Goal: Task Accomplishment & Management: Manage account settings

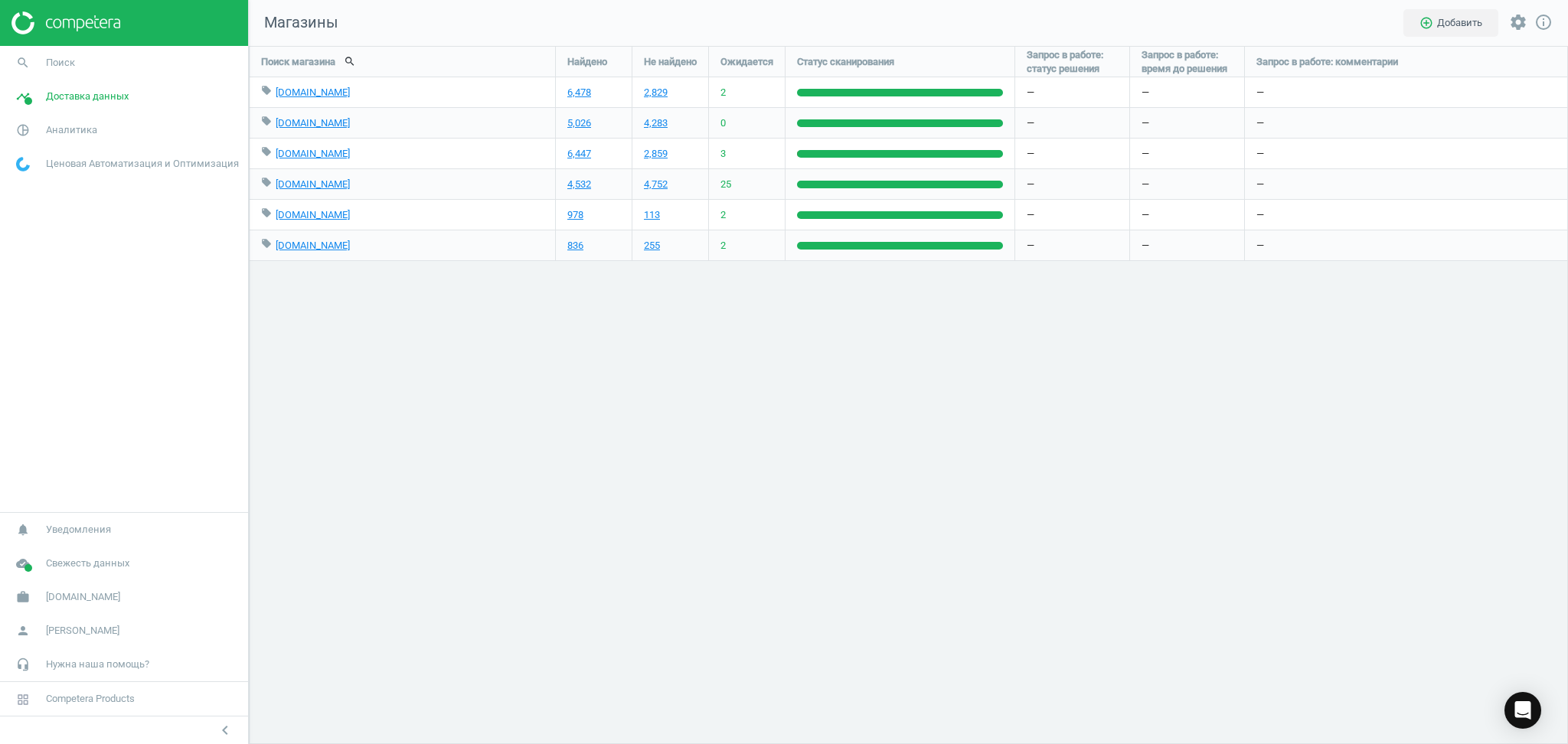
scroll to position [730, 1351]
click at [75, 130] on span "Аналитика" at bounding box center [71, 130] width 51 height 14
click at [38, 184] on span "Товары" at bounding box center [32, 186] width 32 height 12
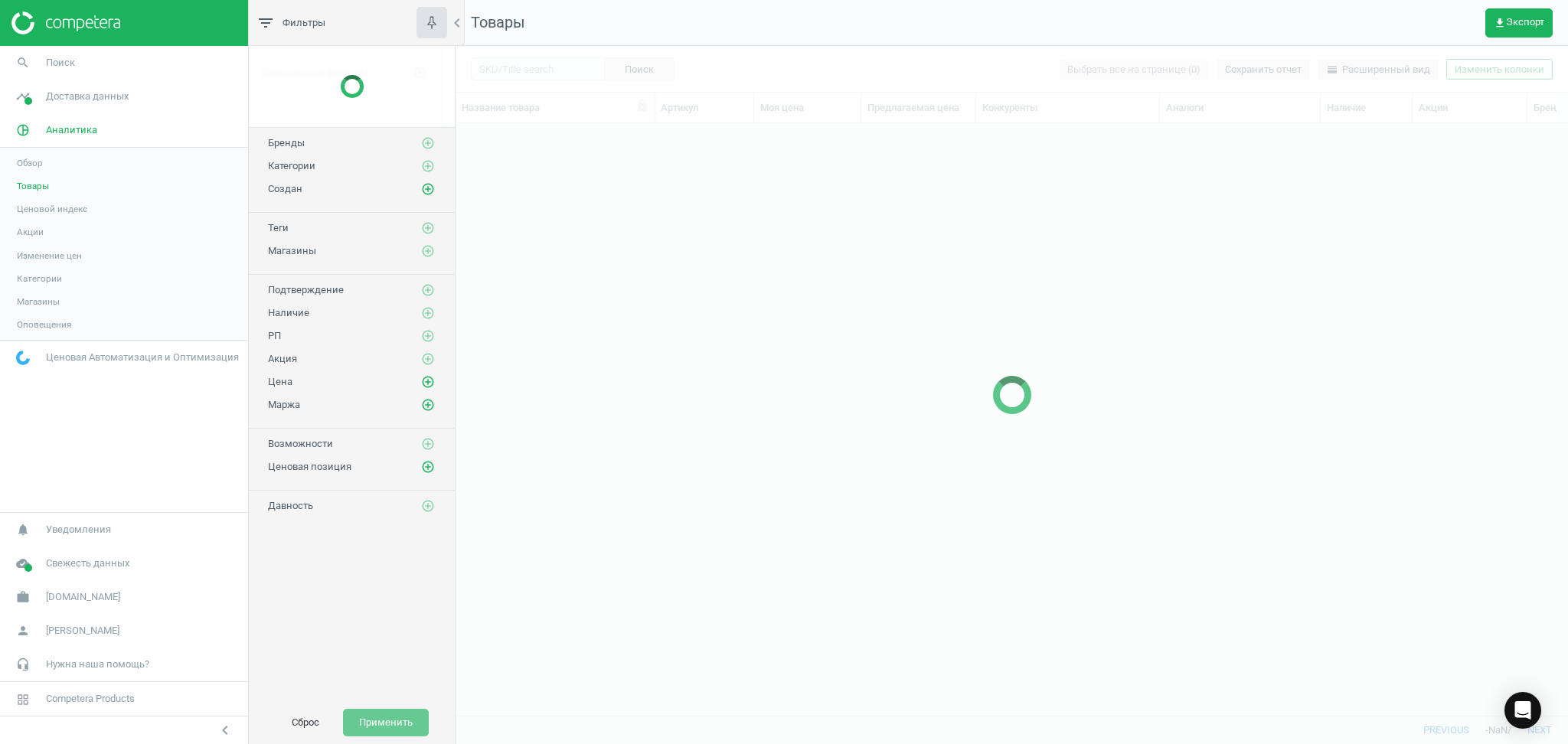
scroll to position [561, 1096]
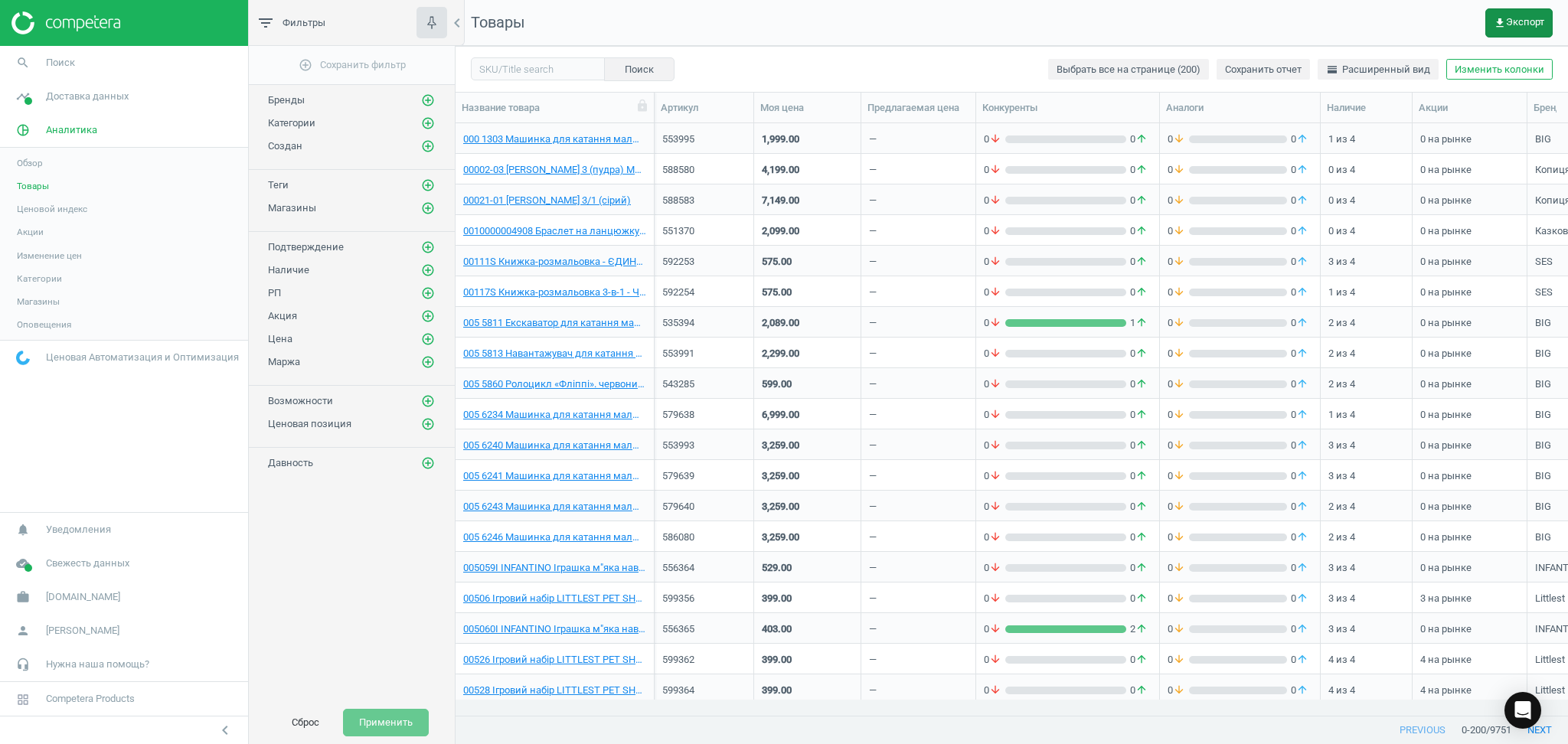
click at [1516, 17] on span "get_app Экспорт" at bounding box center [1519, 23] width 50 height 12
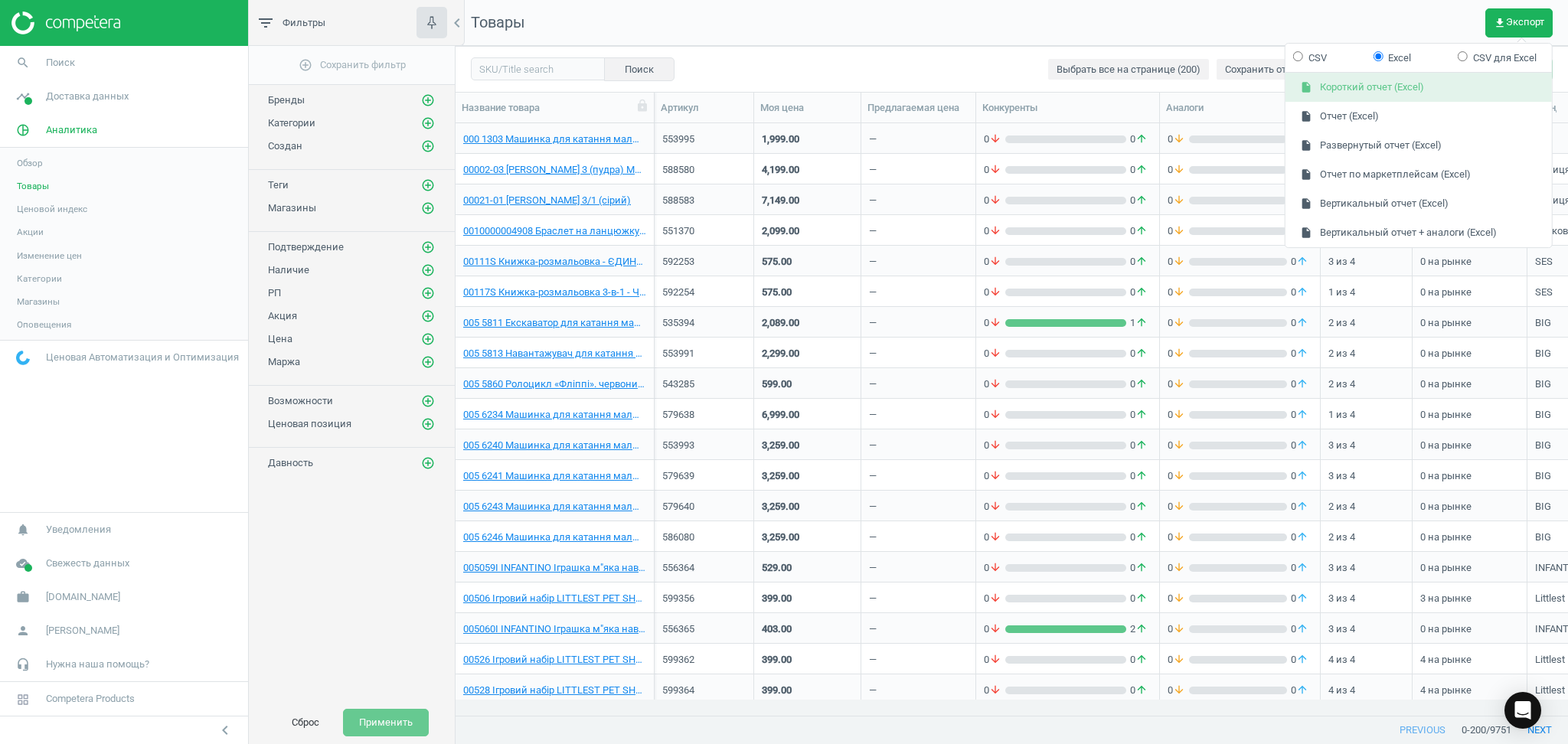
click at [1366, 89] on button "insert_drive_file Короткий отчет (Excel)" at bounding box center [1419, 88] width 267 height 29
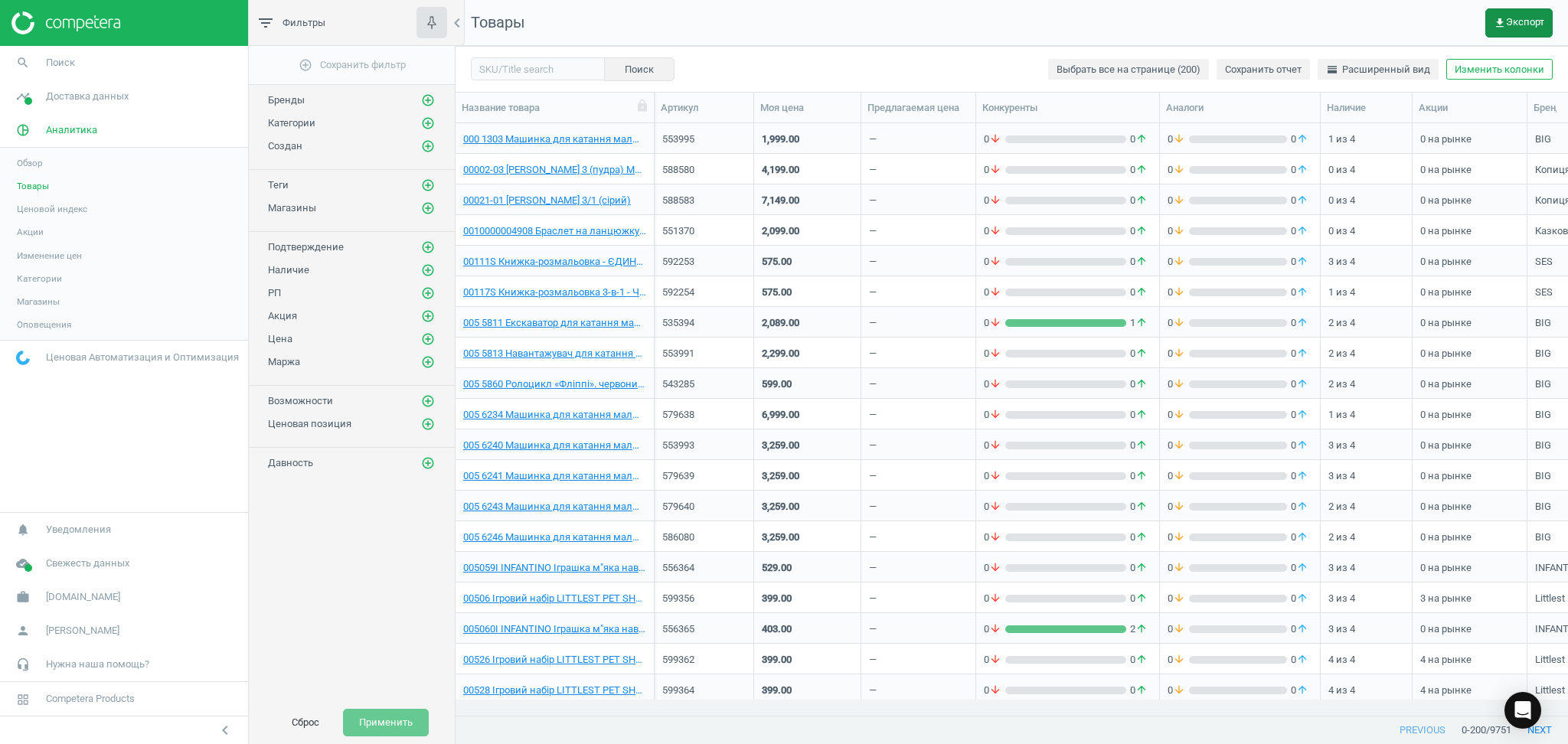
click at [1511, 31] on button "get_app Экспорт" at bounding box center [1519, 23] width 68 height 29
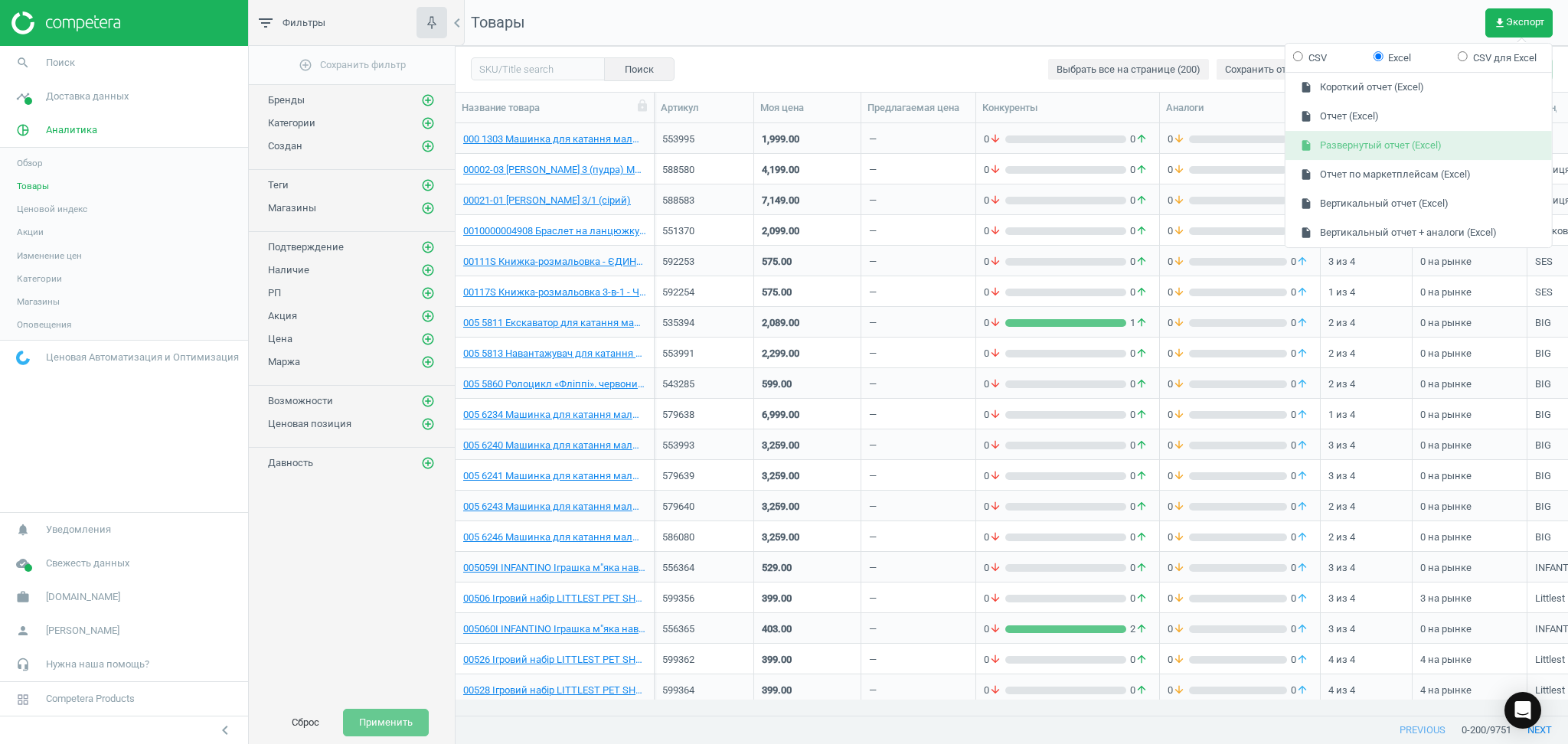
click at [1351, 144] on button "insert_drive_file Развернутый отчет (Excel)" at bounding box center [1419, 145] width 267 height 29
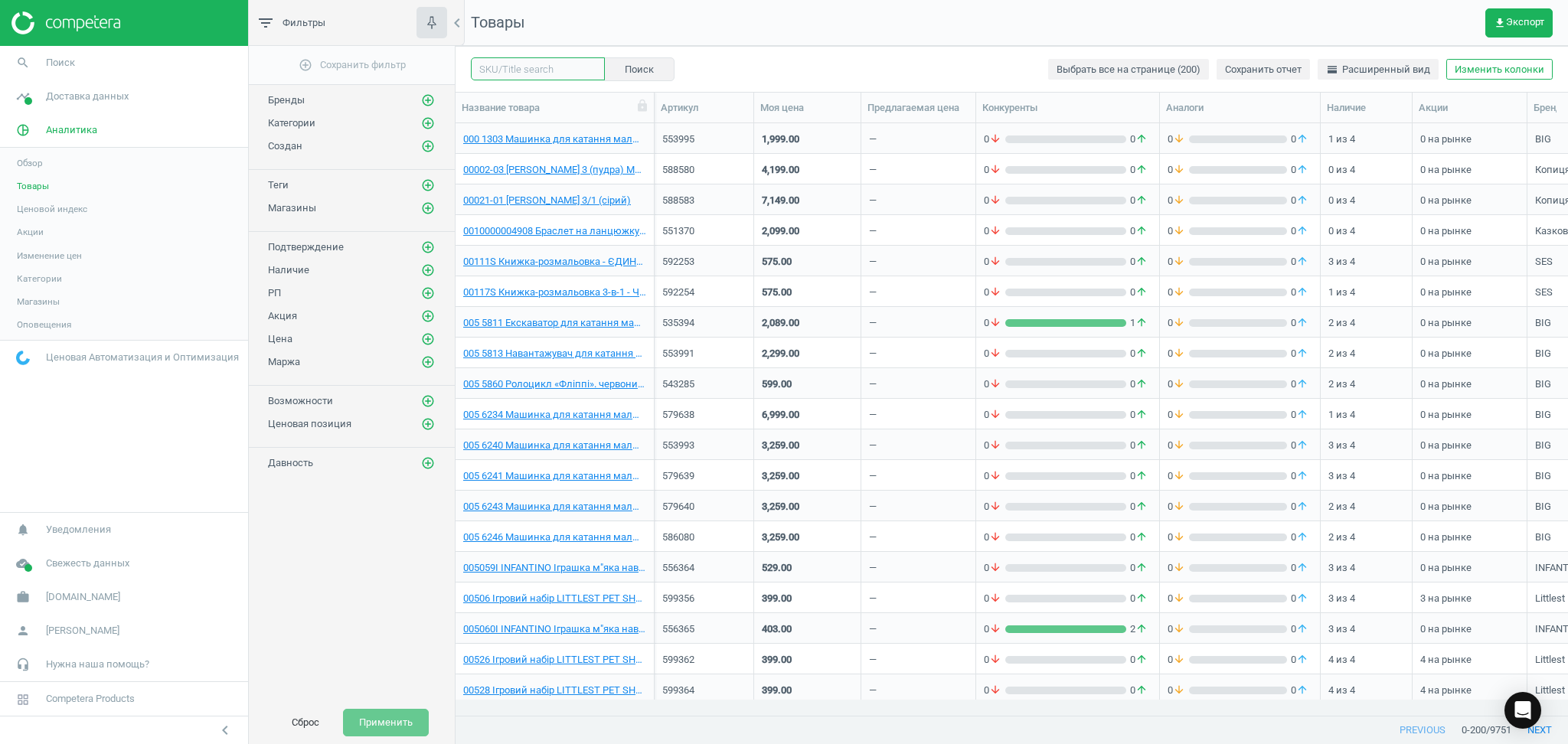
click at [537, 68] on input "text" at bounding box center [538, 69] width 134 height 23
paste input "601556"
type input "601556"
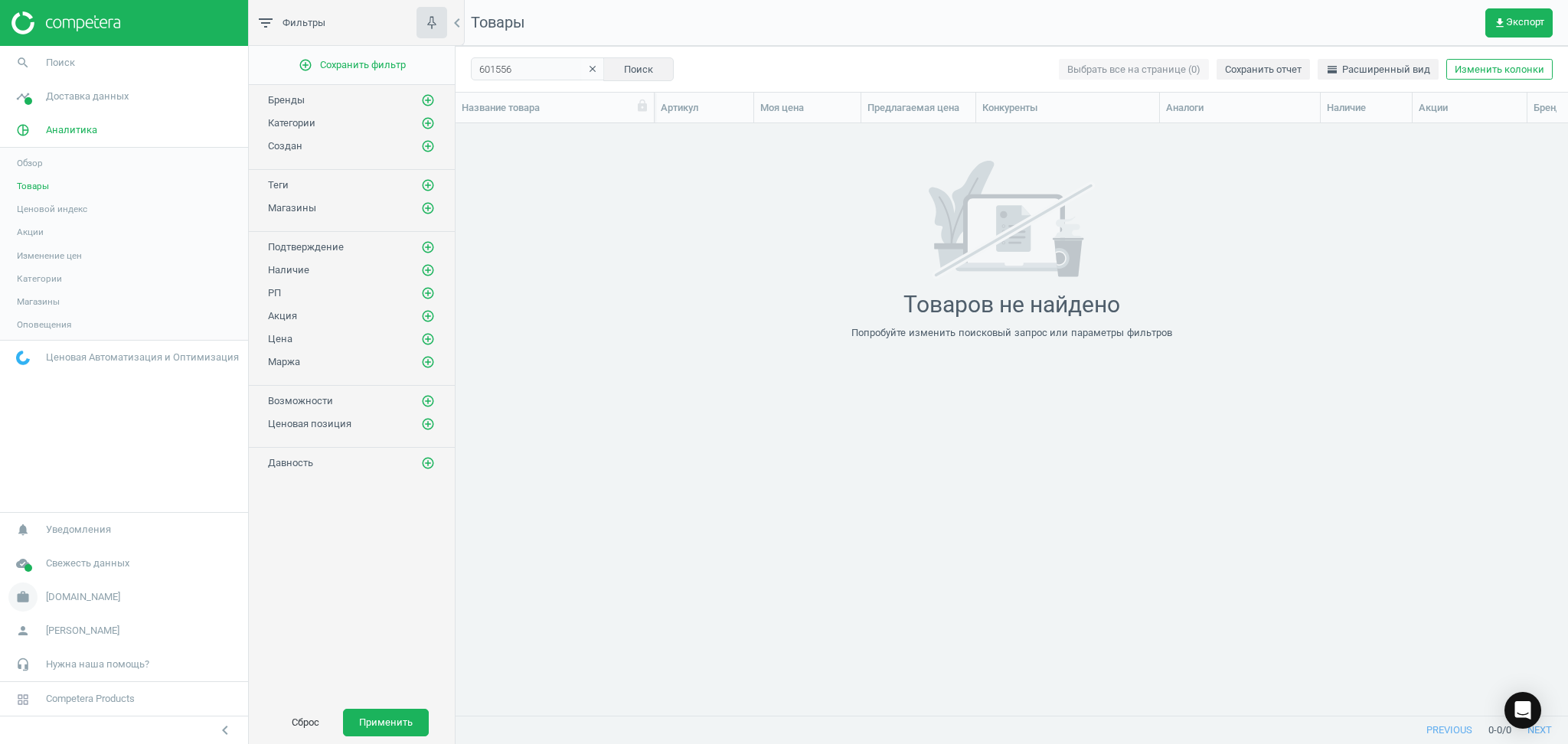
click at [52, 598] on span "[DOMAIN_NAME]" at bounding box center [83, 597] width 74 height 14
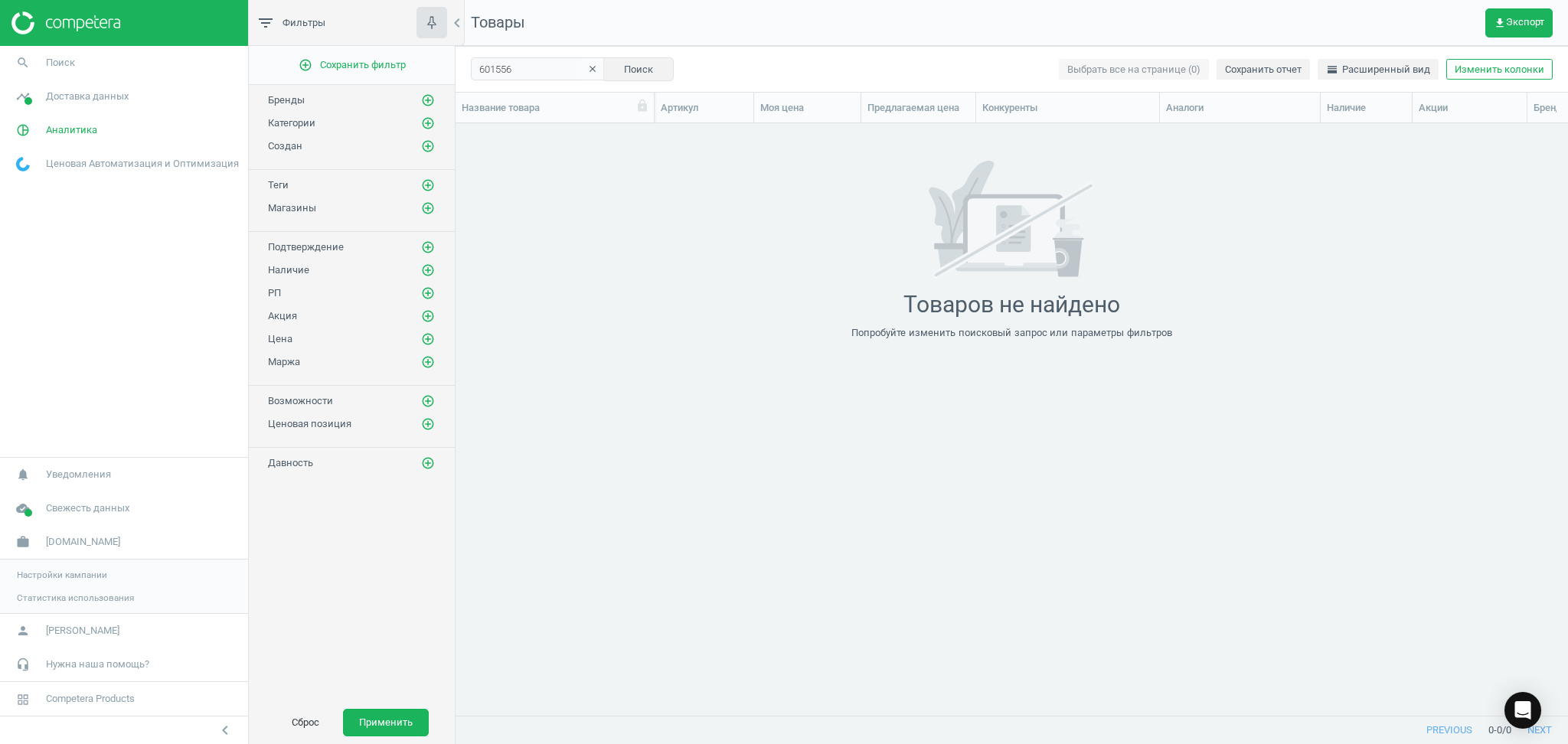
click at [61, 575] on span "Настройки кампании" at bounding box center [62, 575] width 90 height 12
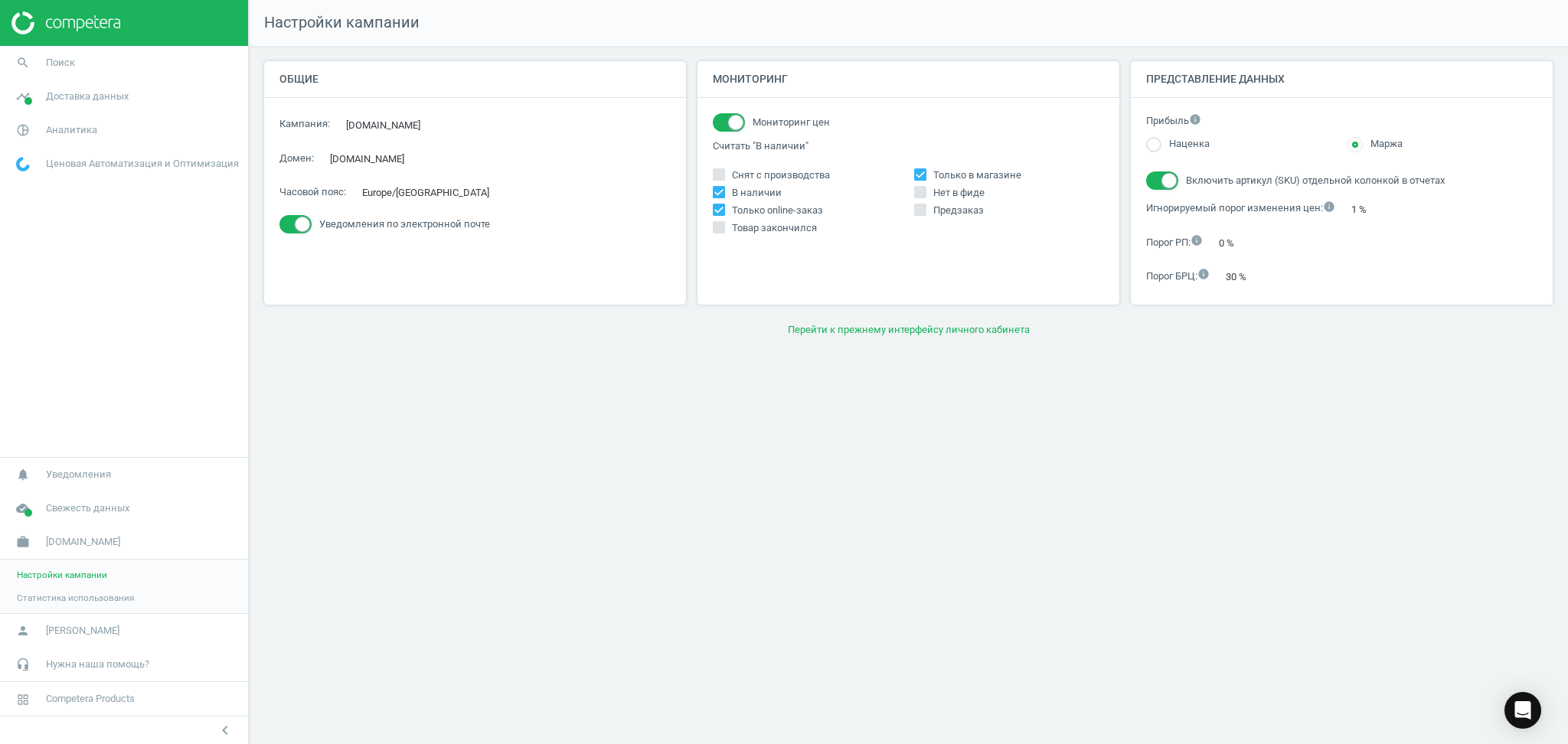
click at [69, 599] on span "Статистика использования" at bounding box center [75, 598] width 117 height 12
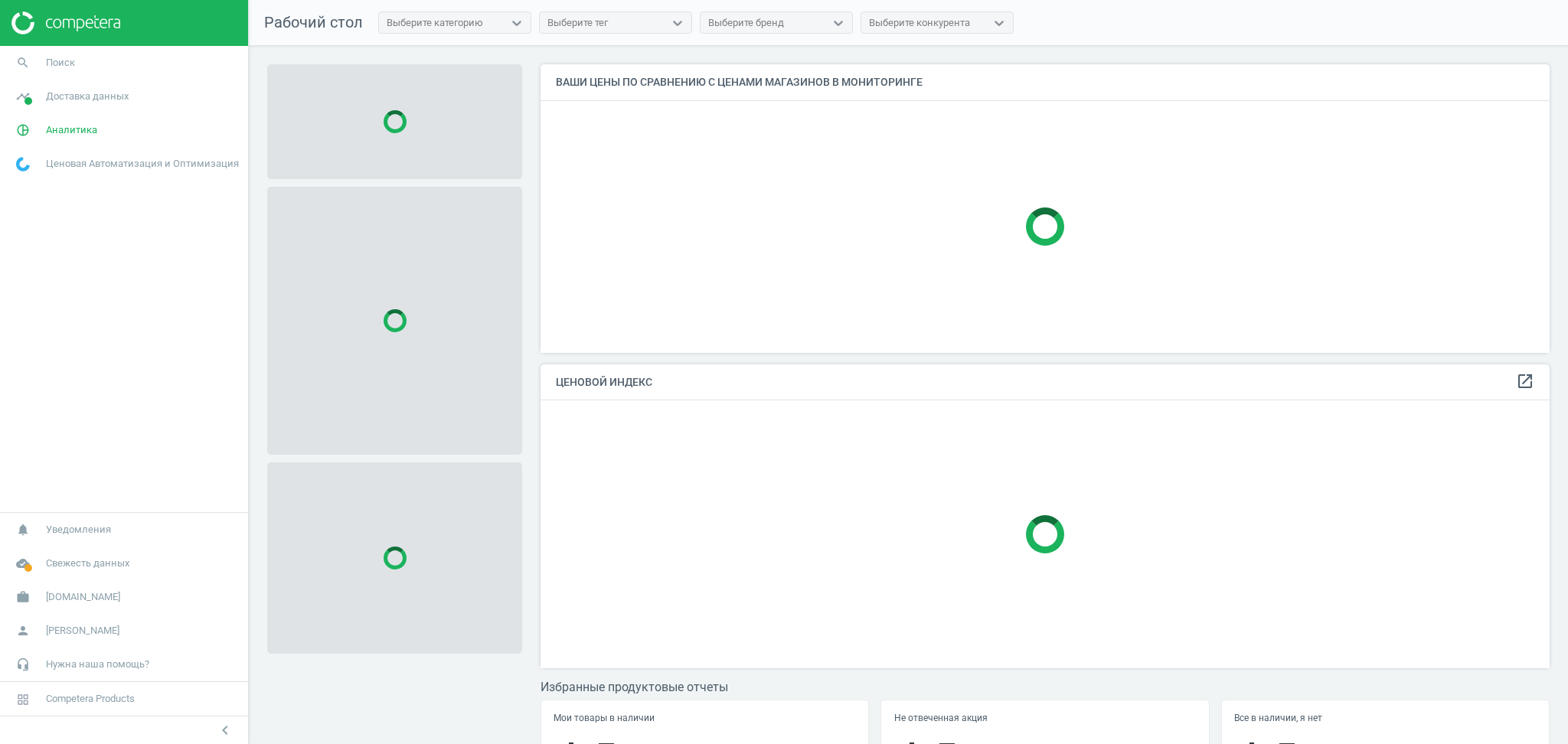
scroll to position [320, 1025]
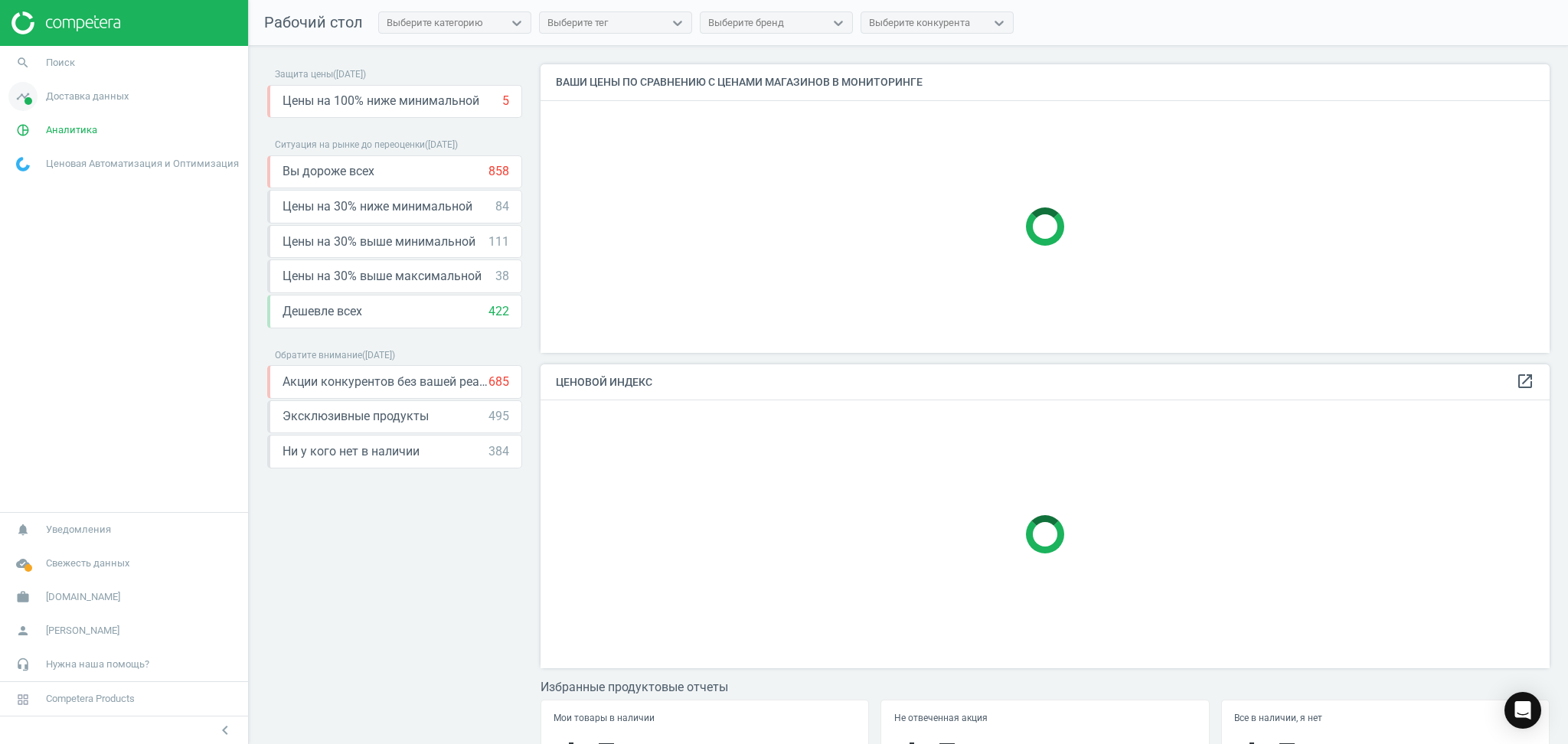
click at [81, 95] on span "Доставка данных" at bounding box center [87, 96] width 83 height 14
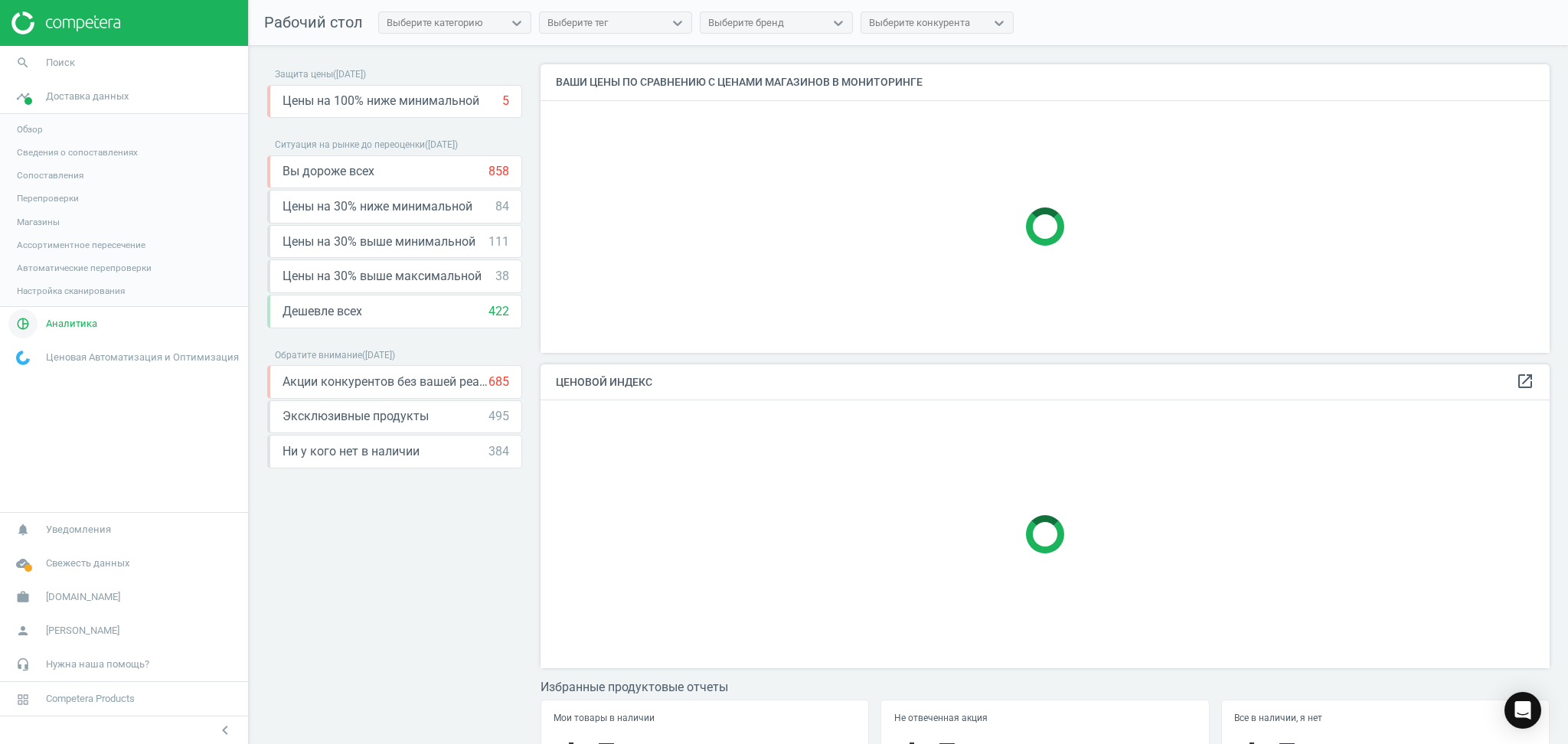
click at [74, 319] on span "Аналитика" at bounding box center [71, 324] width 51 height 14
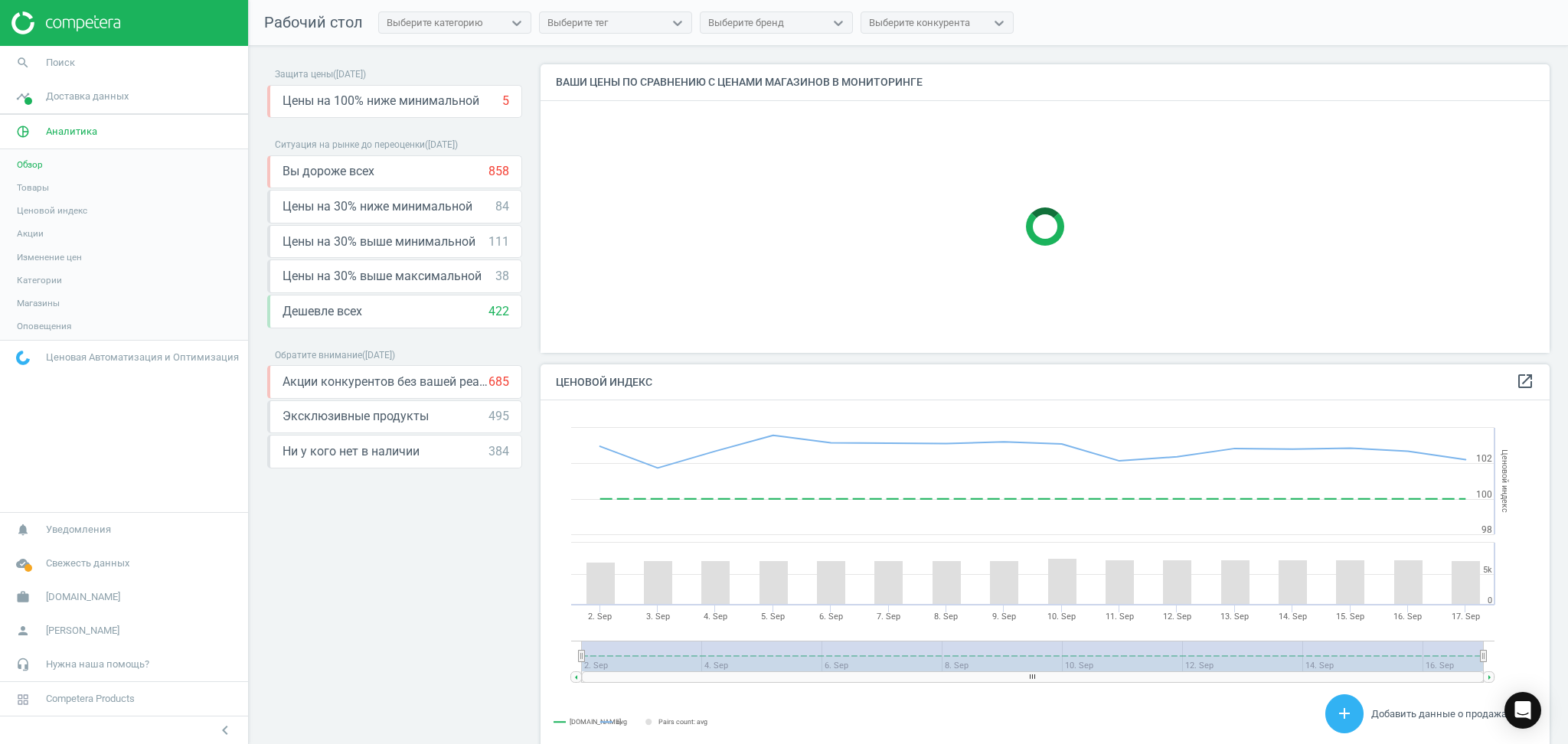
scroll to position [382, 1025]
click at [39, 190] on span "Товары" at bounding box center [32, 186] width 32 height 12
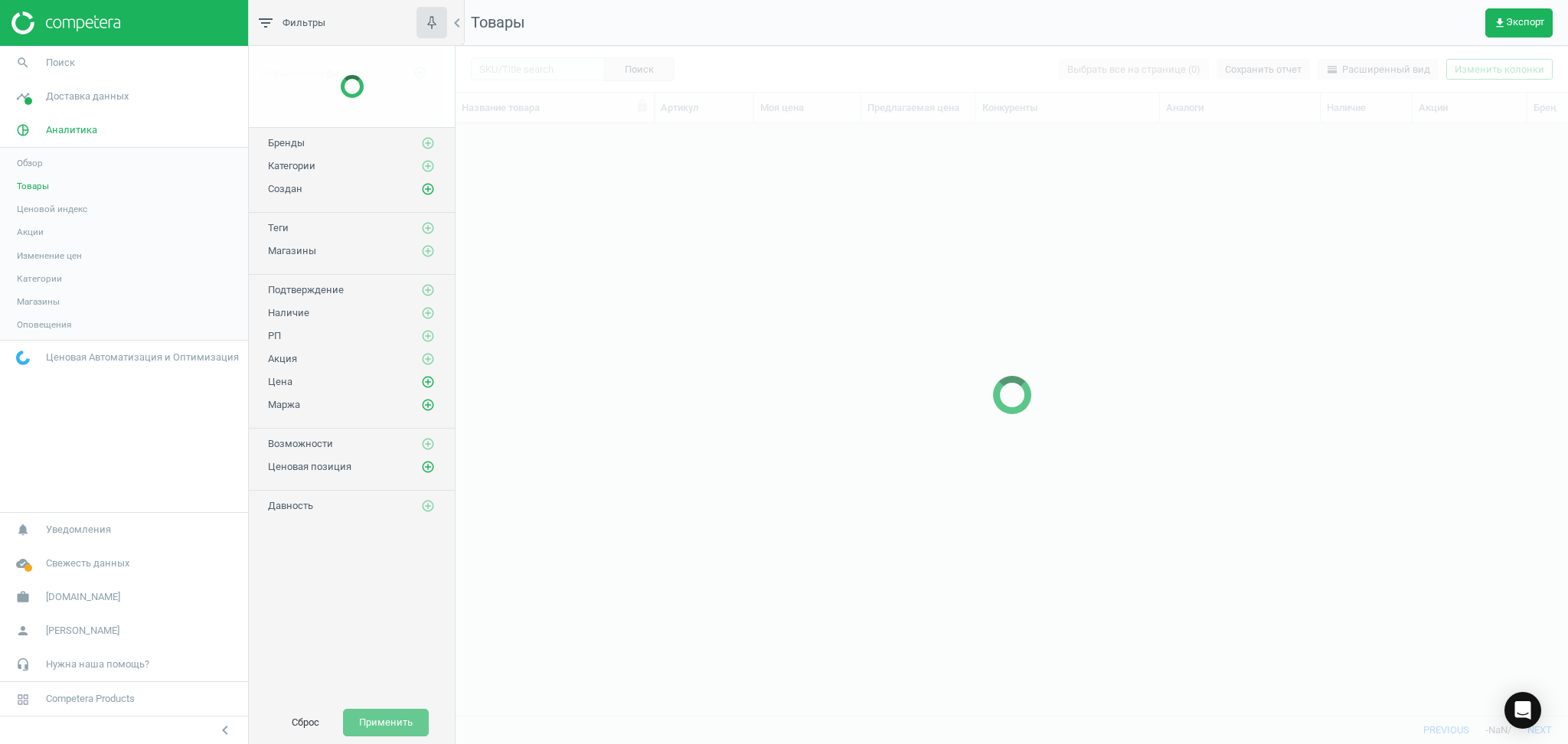
scroll to position [561, 1096]
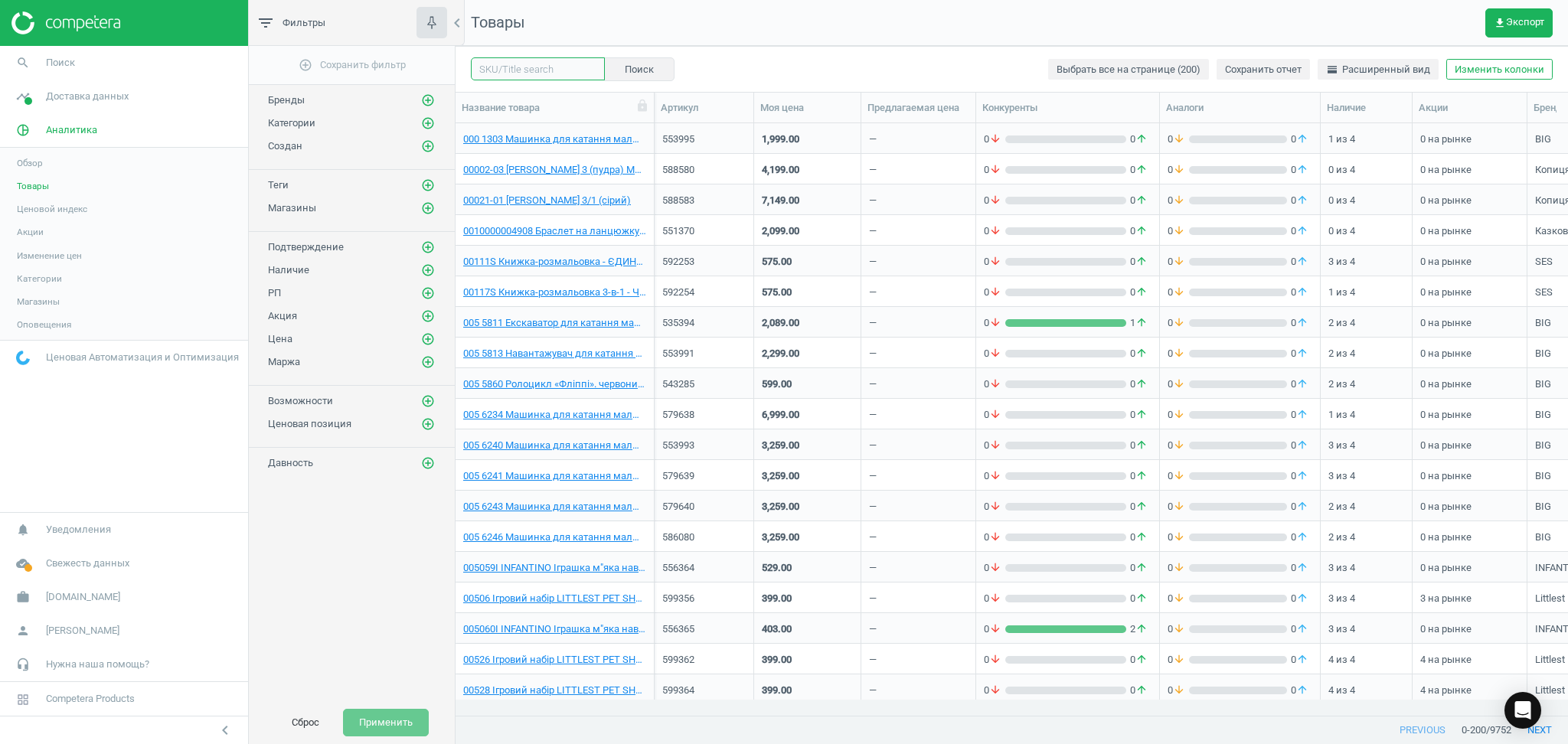
click at [550, 64] on input "text" at bounding box center [538, 69] width 134 height 23
paste input "601556"
type input "601556"
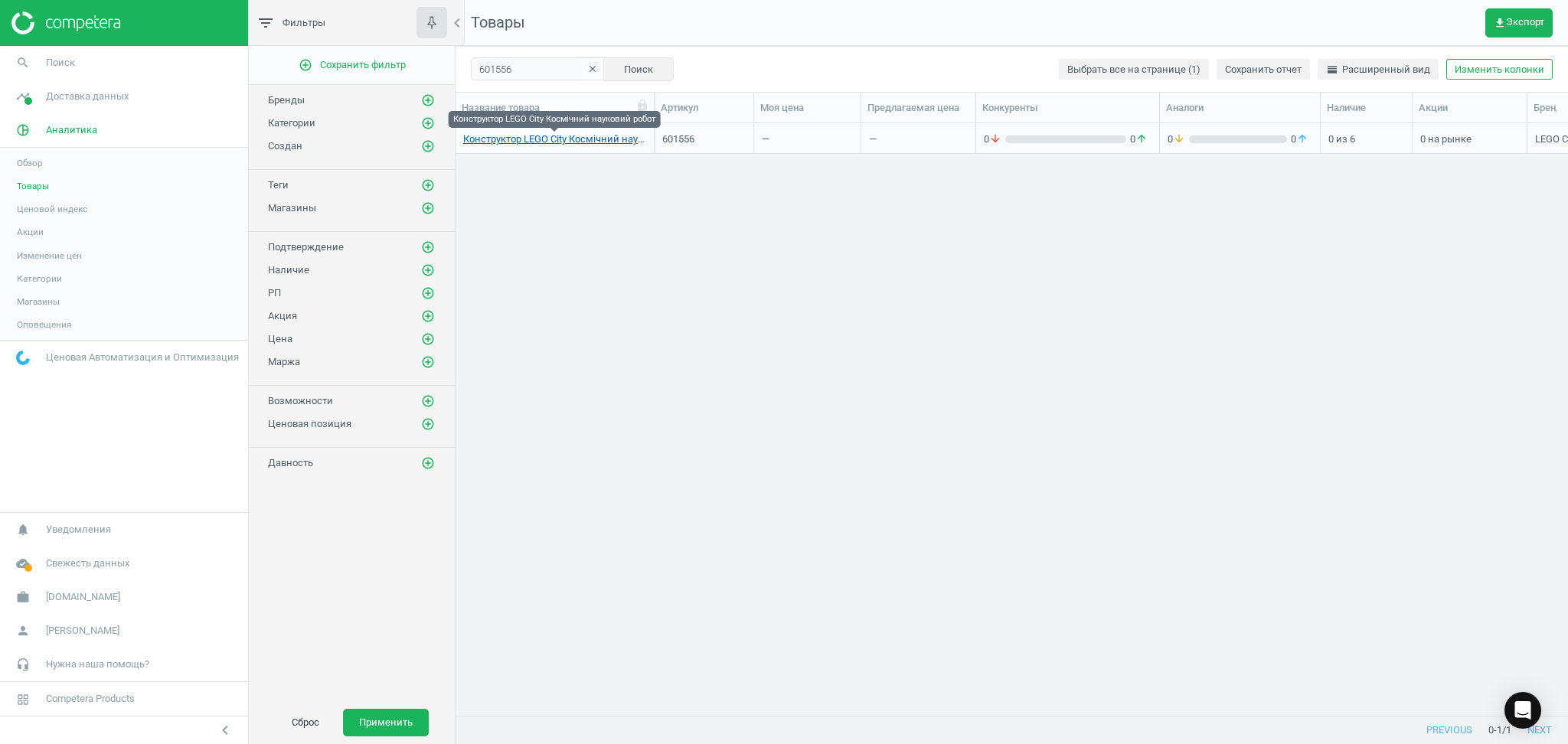
click at [564, 137] on link "Конструктор LEGO City Космічний науковий робот" at bounding box center [555, 139] width 183 height 14
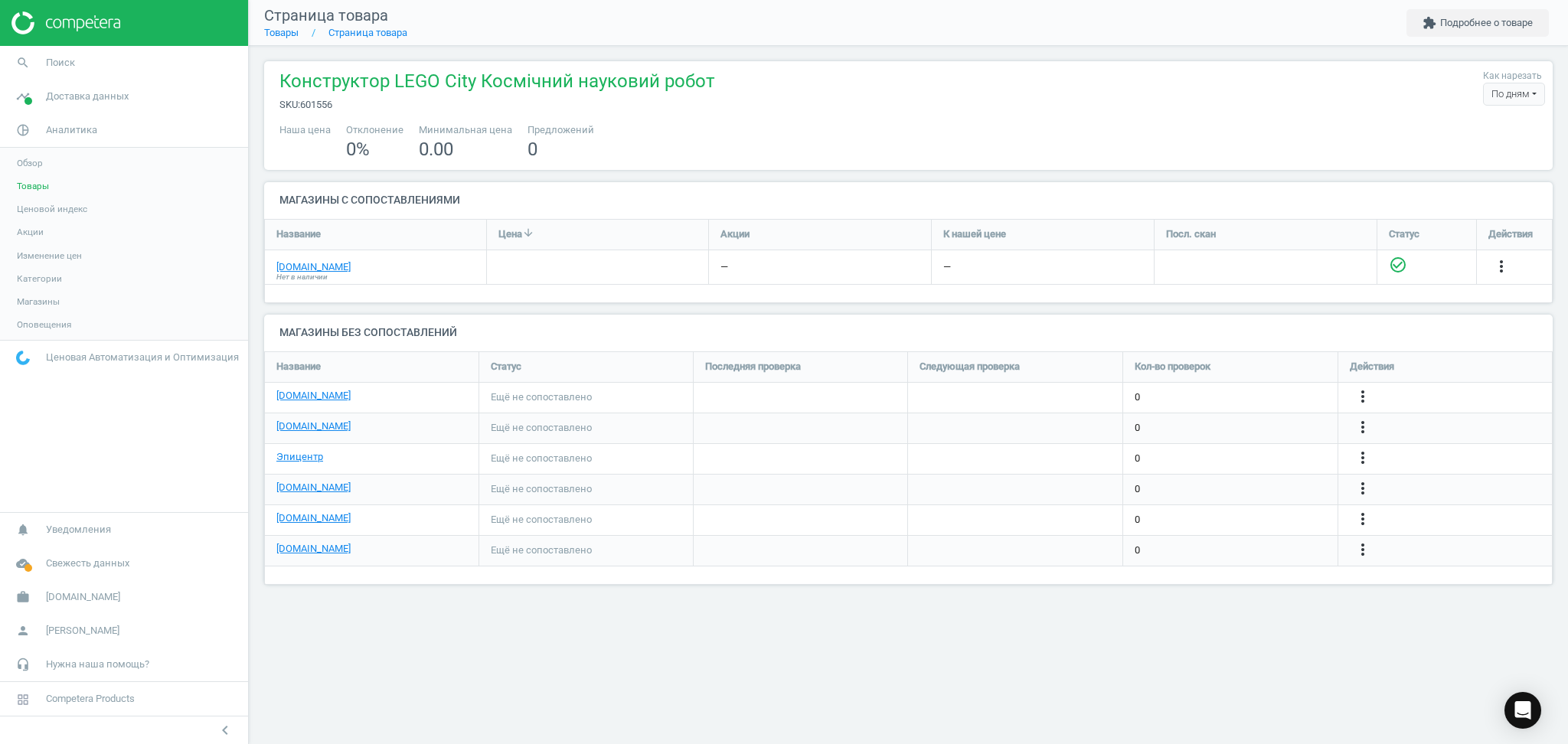
scroll to position [265, 1320]
click at [311, 395] on link "[DOMAIN_NAME]" at bounding box center [313, 396] width 74 height 14
click at [310, 454] on link "Эпицентр" at bounding box center [300, 457] width 47 height 14
click at [1364, 455] on icon "more_vert" at bounding box center [1362, 457] width 18 height 18
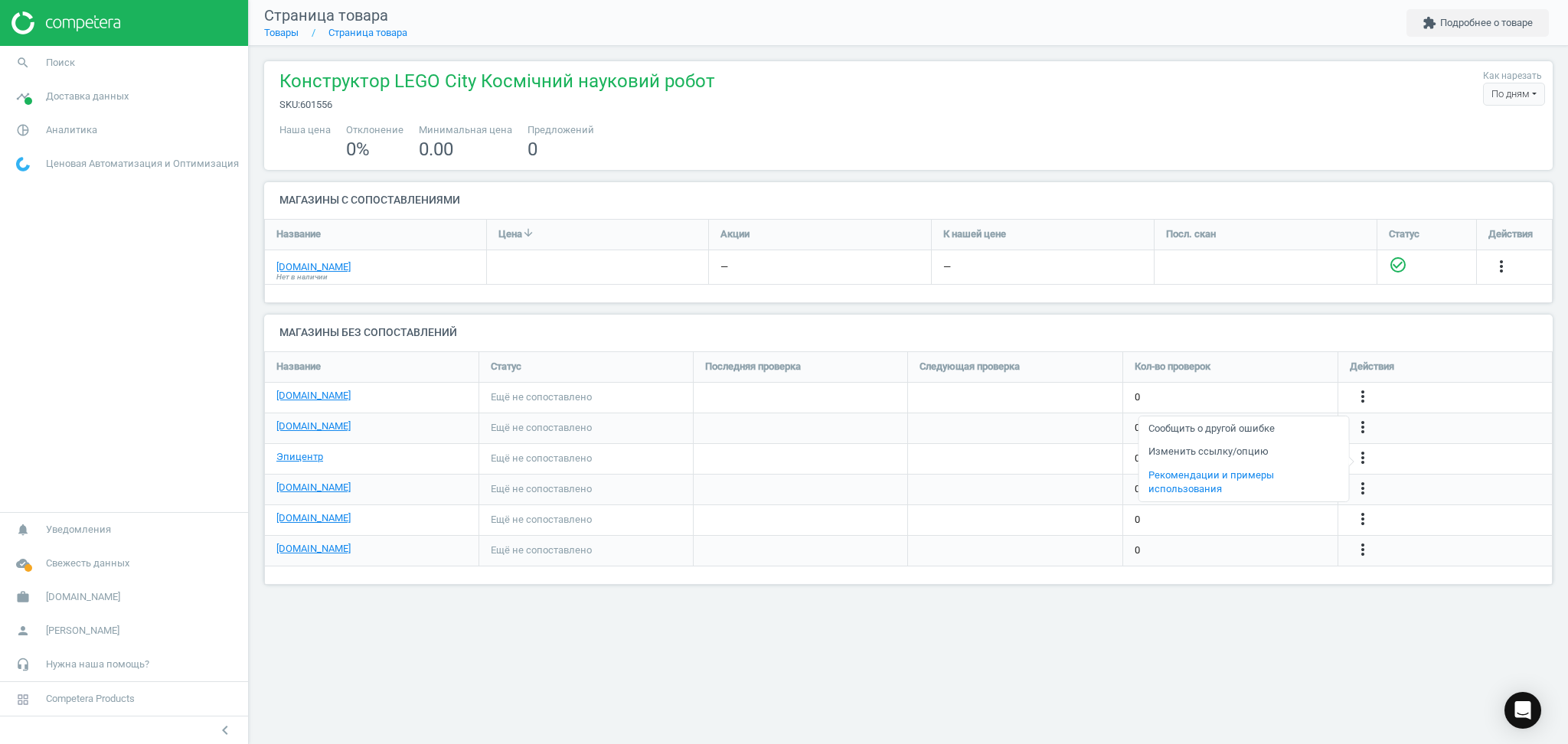
click at [1224, 446] on link "Изменить ссылку/опцию" at bounding box center [1243, 452] width 209 height 23
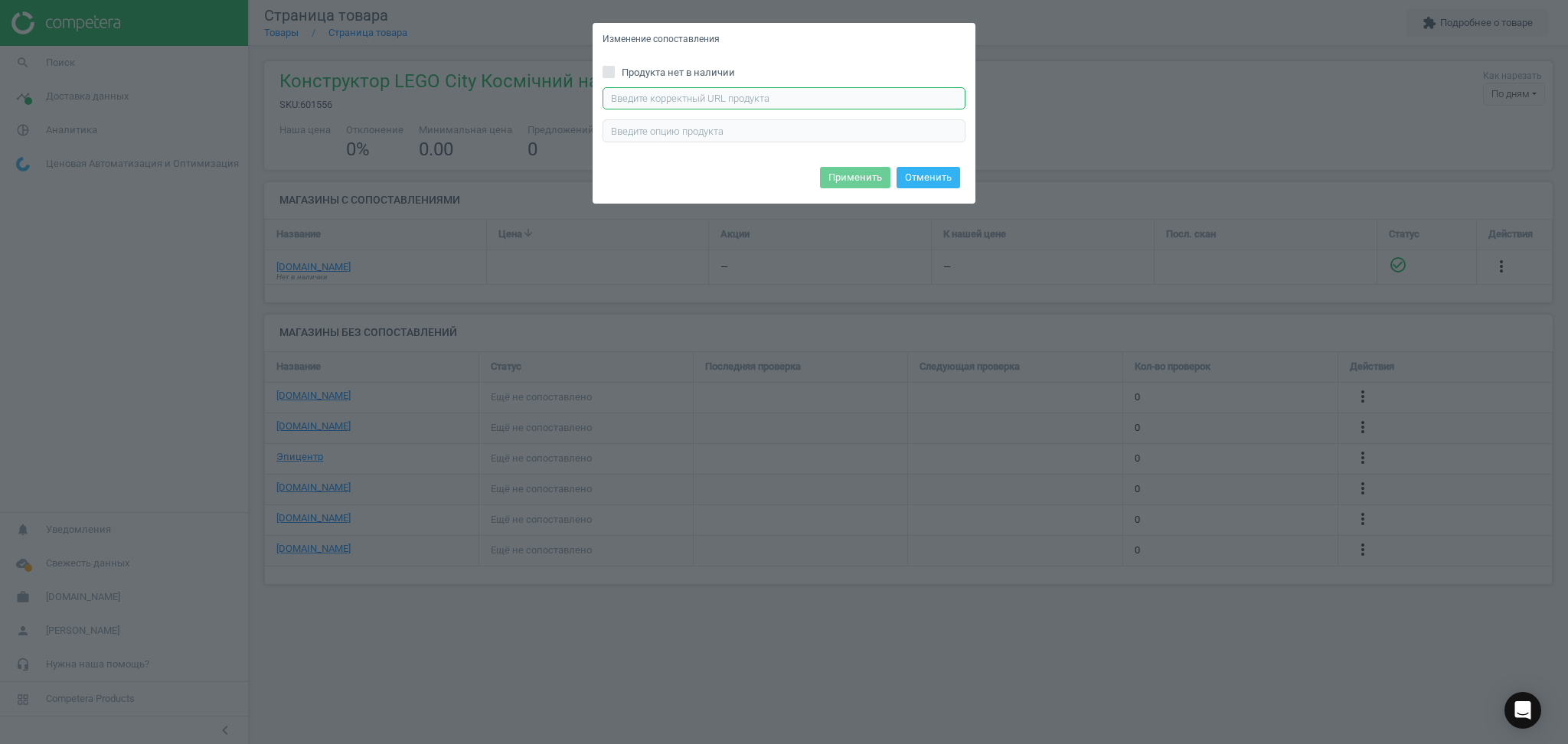
click at [777, 91] on input "text" at bounding box center [784, 98] width 363 height 23
paste input "[URL][DOMAIN_NAME]"
type input "https://epicentrk.ua/ua/shop/konstruktor-lego-city-kosmichnyi-naukovyi-robot-30…"
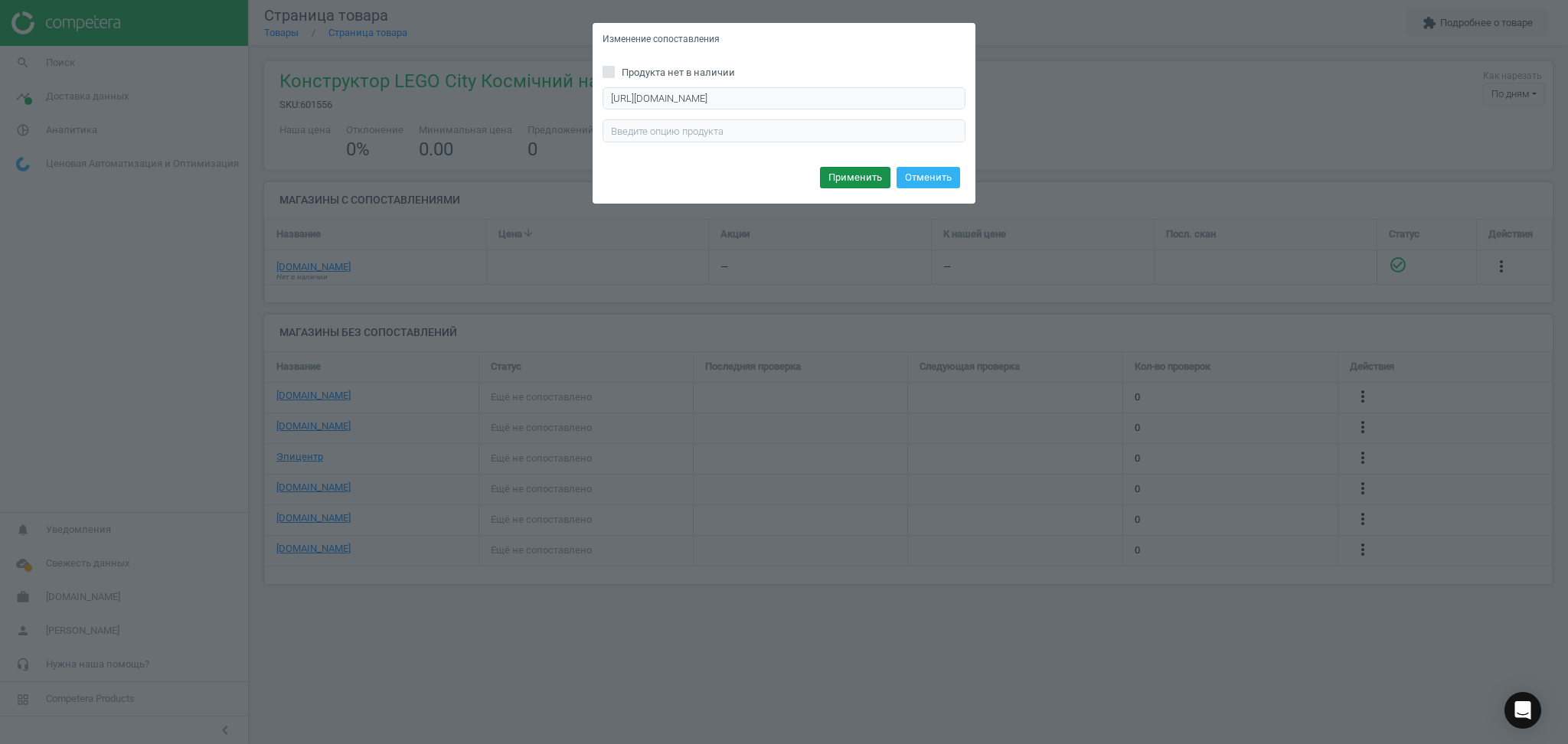
click at [854, 173] on button "Применить" at bounding box center [854, 177] width 70 height 22
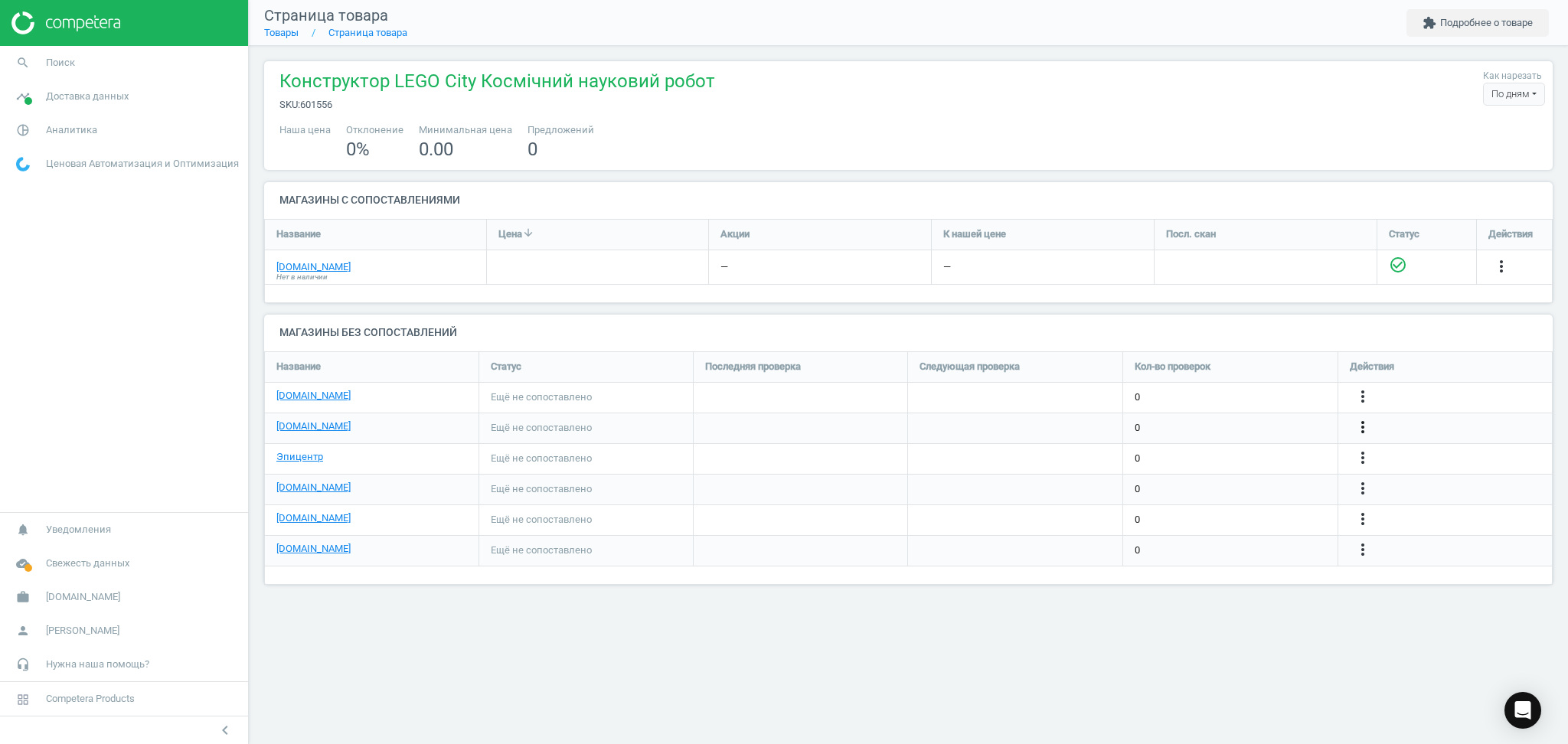
click at [1363, 423] on icon "more_vert" at bounding box center [1362, 427] width 18 height 18
click at [1238, 419] on link "Изменить ссылку/опцию" at bounding box center [1243, 420] width 209 height 23
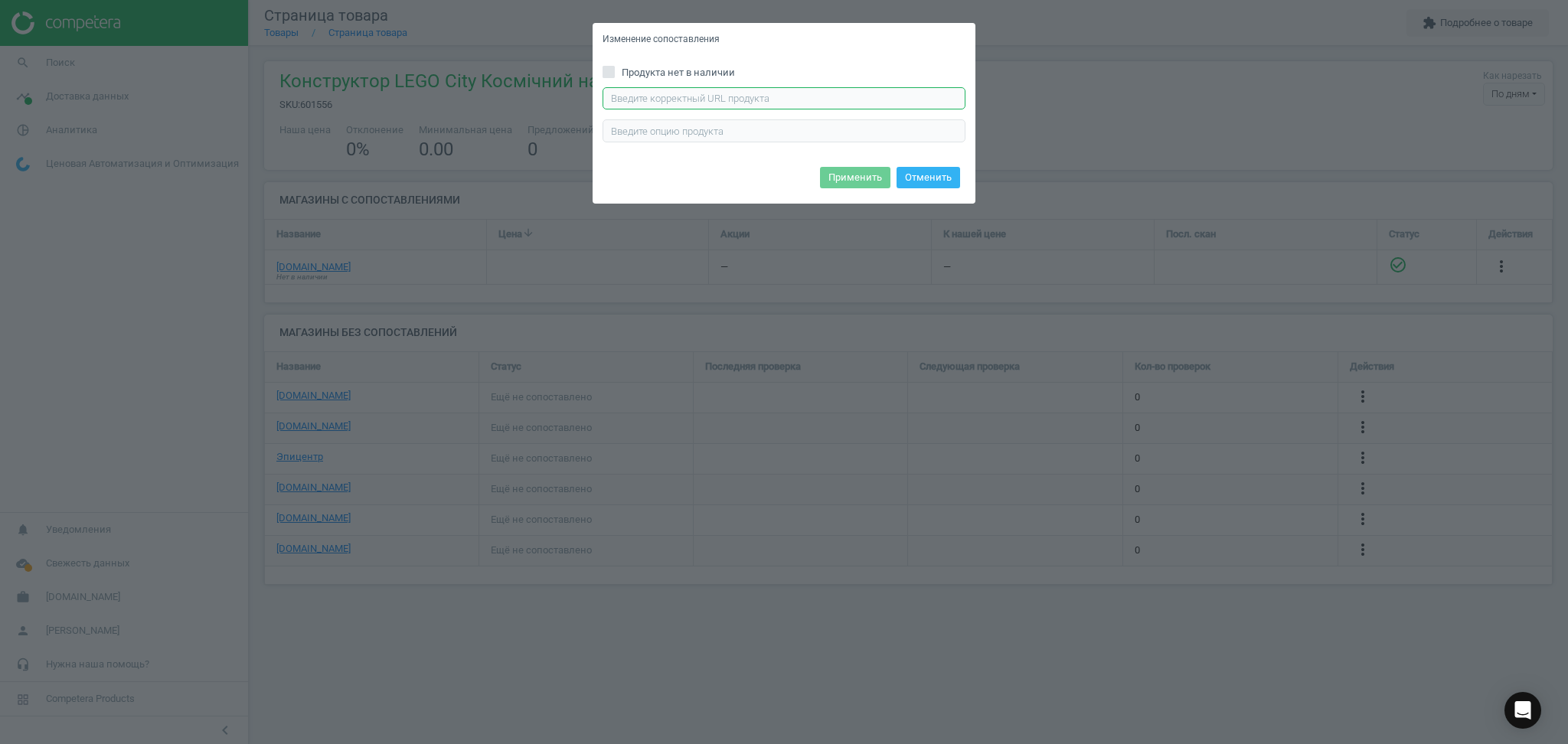
click at [800, 87] on input "text" at bounding box center [784, 98] width 363 height 23
paste input "https://antoshka.ua/uk/lego-city-kosmichnij-naukovij-robot-30694.html?gad_sourc…"
type input "https://antoshka.ua/uk/lego-city-kosmichnij-naukovij-robot-30694.html?gad_sourc…"
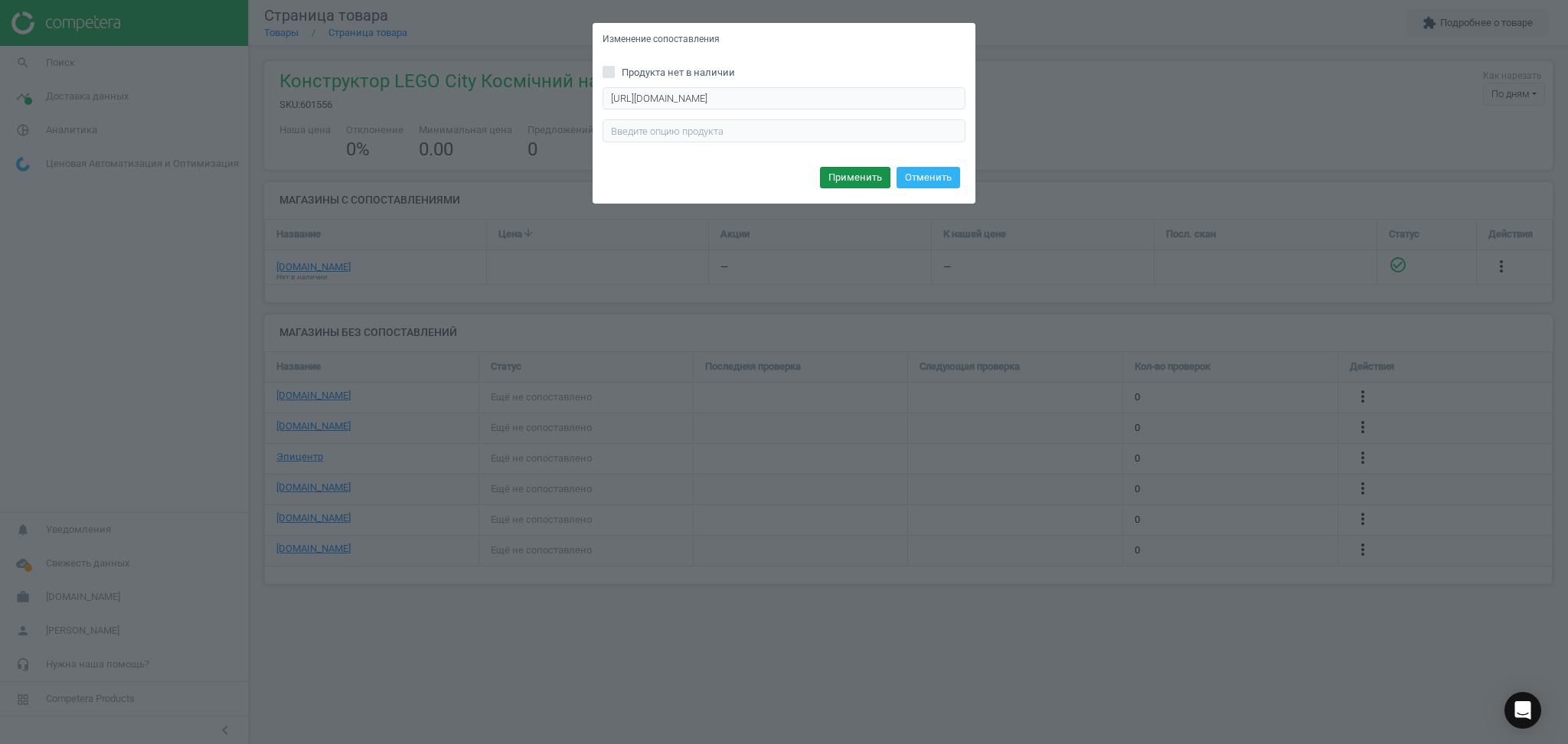
click at [846, 173] on button "Применить" at bounding box center [854, 177] width 70 height 22
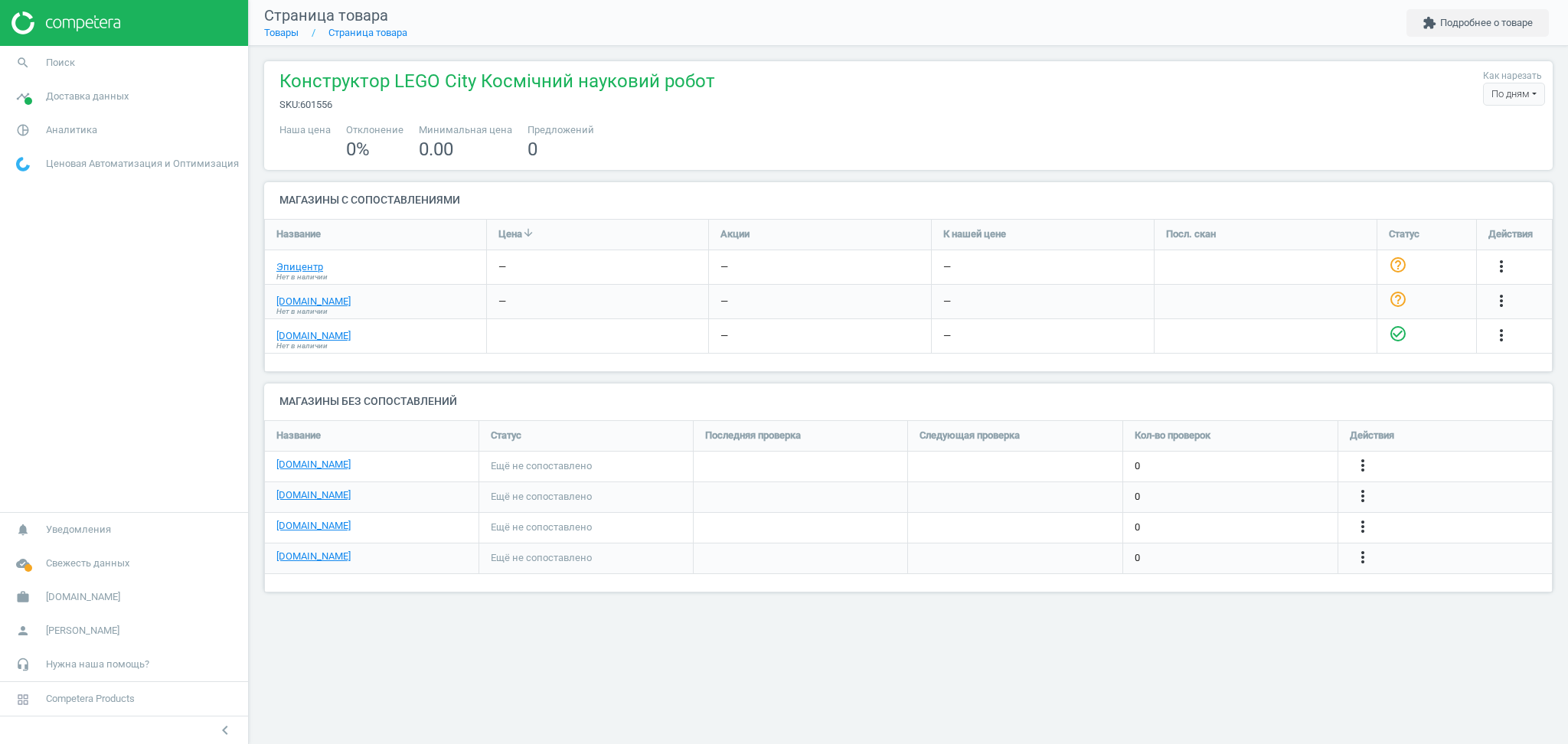
scroll to position [203, 1320]
click at [316, 493] on link "[DOMAIN_NAME]" at bounding box center [313, 495] width 74 height 14
click at [1362, 490] on icon "more_vert" at bounding box center [1362, 495] width 18 height 18
click at [1159, 488] on link "Изменить ссылку/опцию" at bounding box center [1243, 490] width 209 height 23
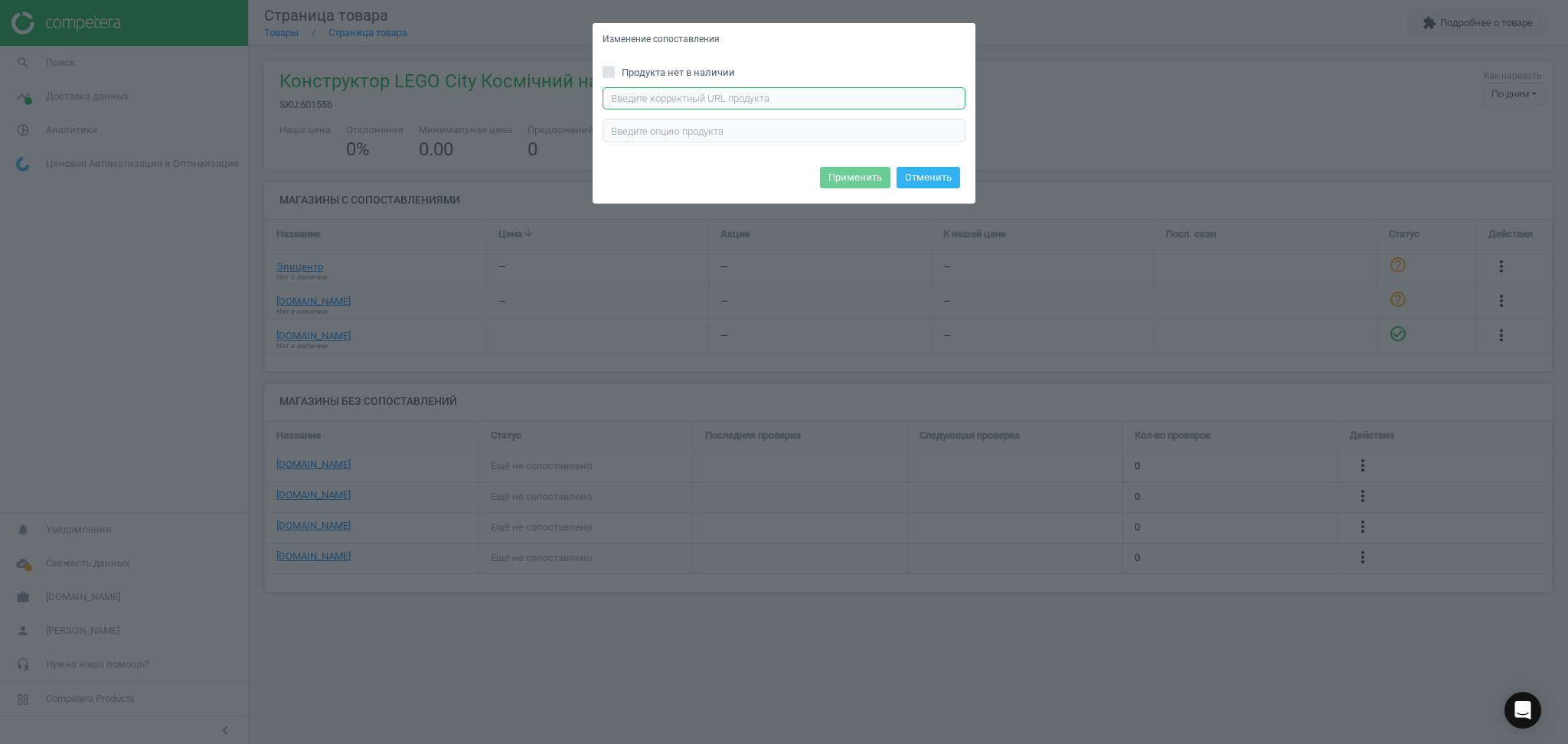
click at [794, 96] on input "text" at bounding box center [784, 98] width 363 height 23
paste input "https://chudo-ostriv.com.ua/ua/konstruktor-lego-city-kosmicheskij-nauchnyj-robo…"
type input "https://chudo-ostriv.com.ua/ua/konstruktor-lego-city-kosmicheskij-nauchnyj-robo…"
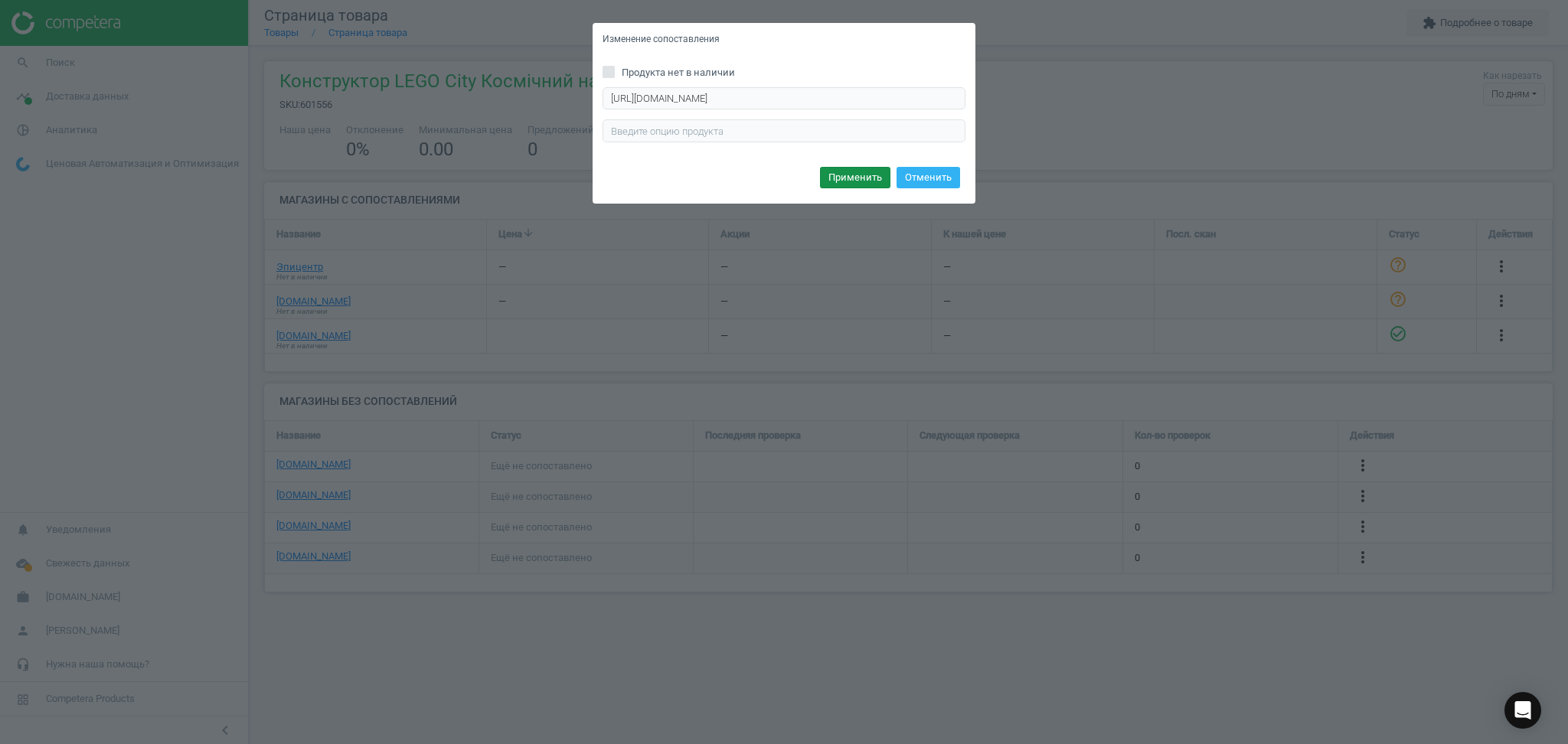
click at [848, 170] on button "Применить" at bounding box center [854, 177] width 70 height 22
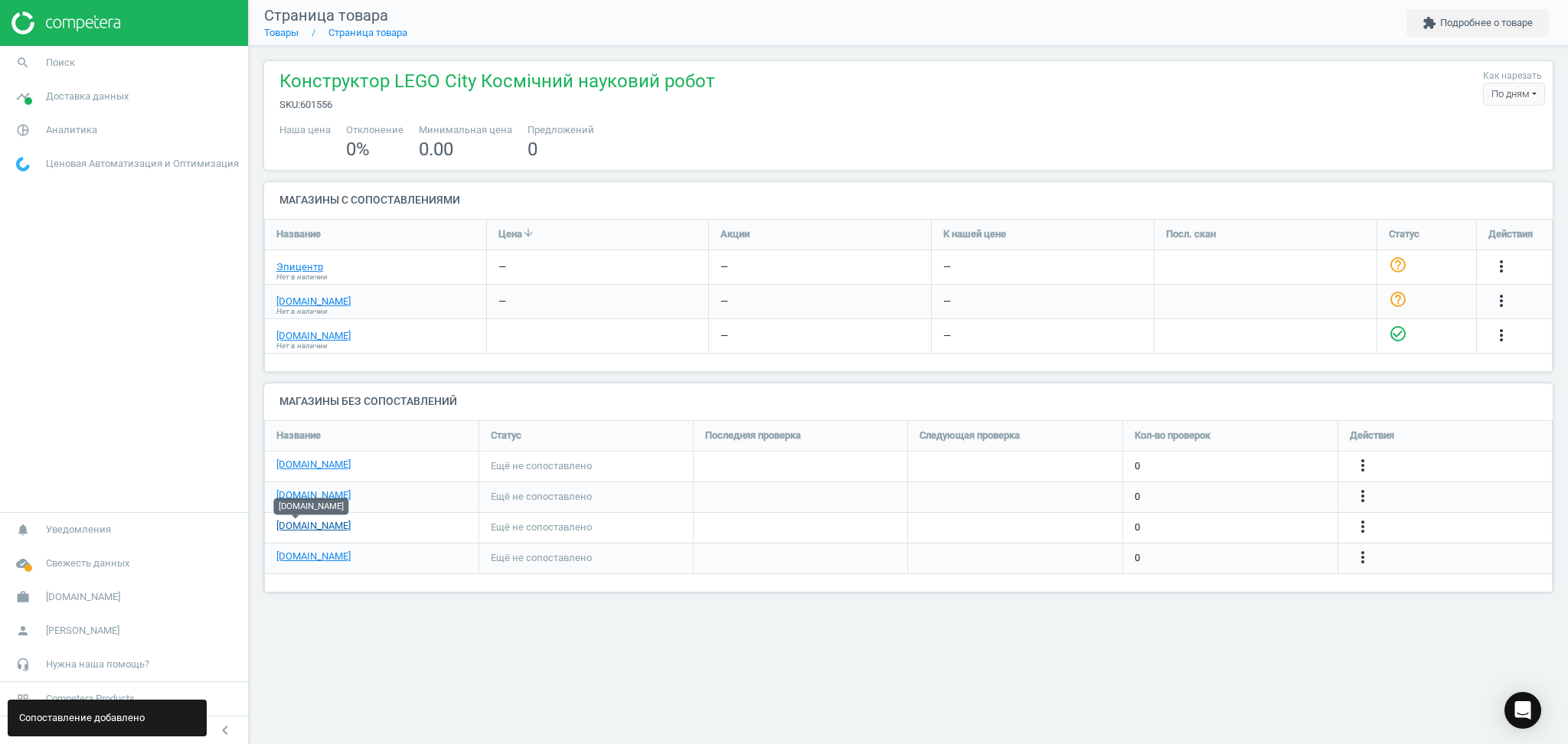
click at [285, 532] on link "[DOMAIN_NAME]" at bounding box center [313, 526] width 74 height 14
click at [285, 556] on link "[DOMAIN_NAME]" at bounding box center [313, 557] width 74 height 14
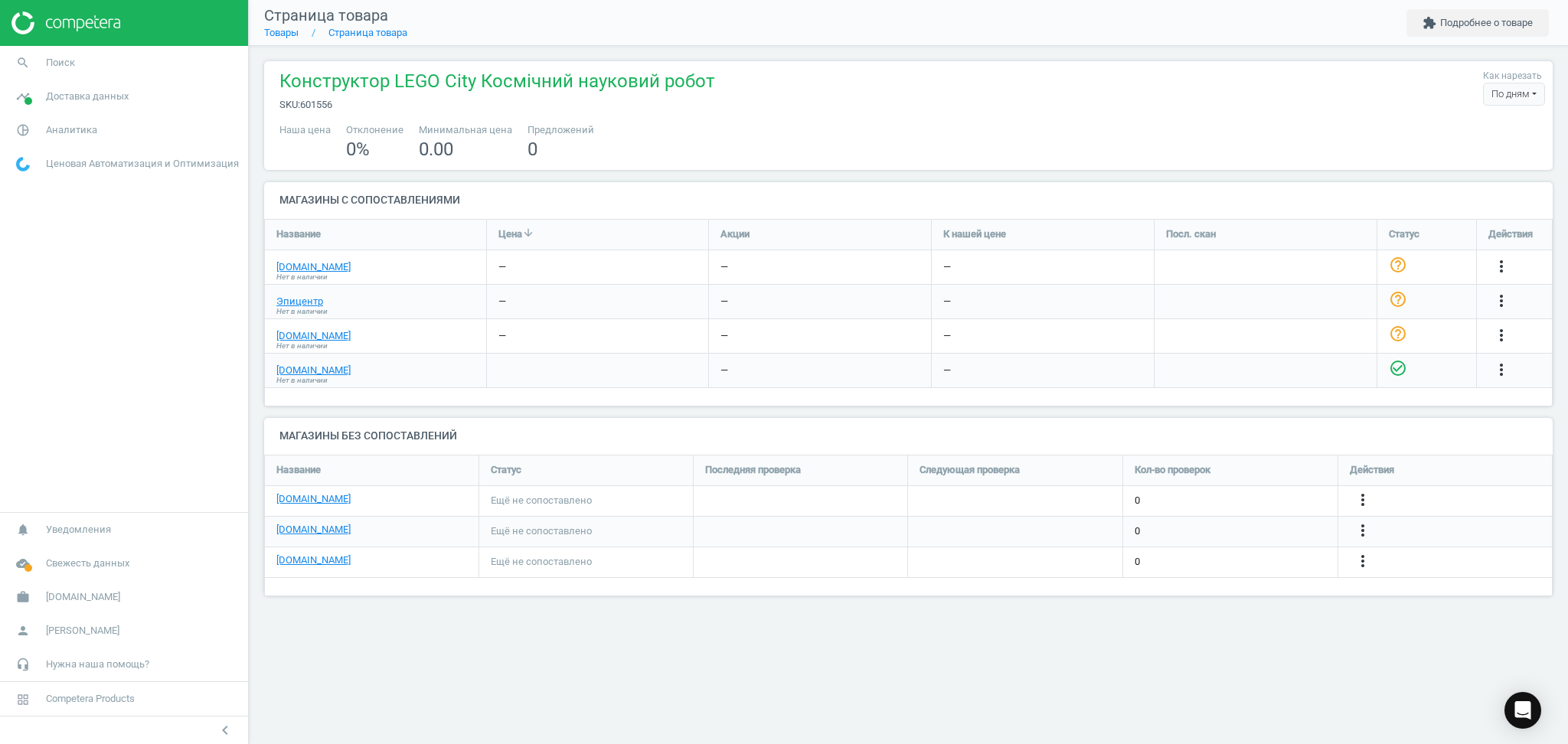
scroll to position [173, 1320]
click at [1402, 268] on icon "check_circle_outline" at bounding box center [1398, 264] width 18 height 18
click at [1400, 297] on icon "check_circle_outline" at bounding box center [1398, 299] width 18 height 18
click at [1399, 333] on icon "check_circle_outline" at bounding box center [1398, 334] width 18 height 18
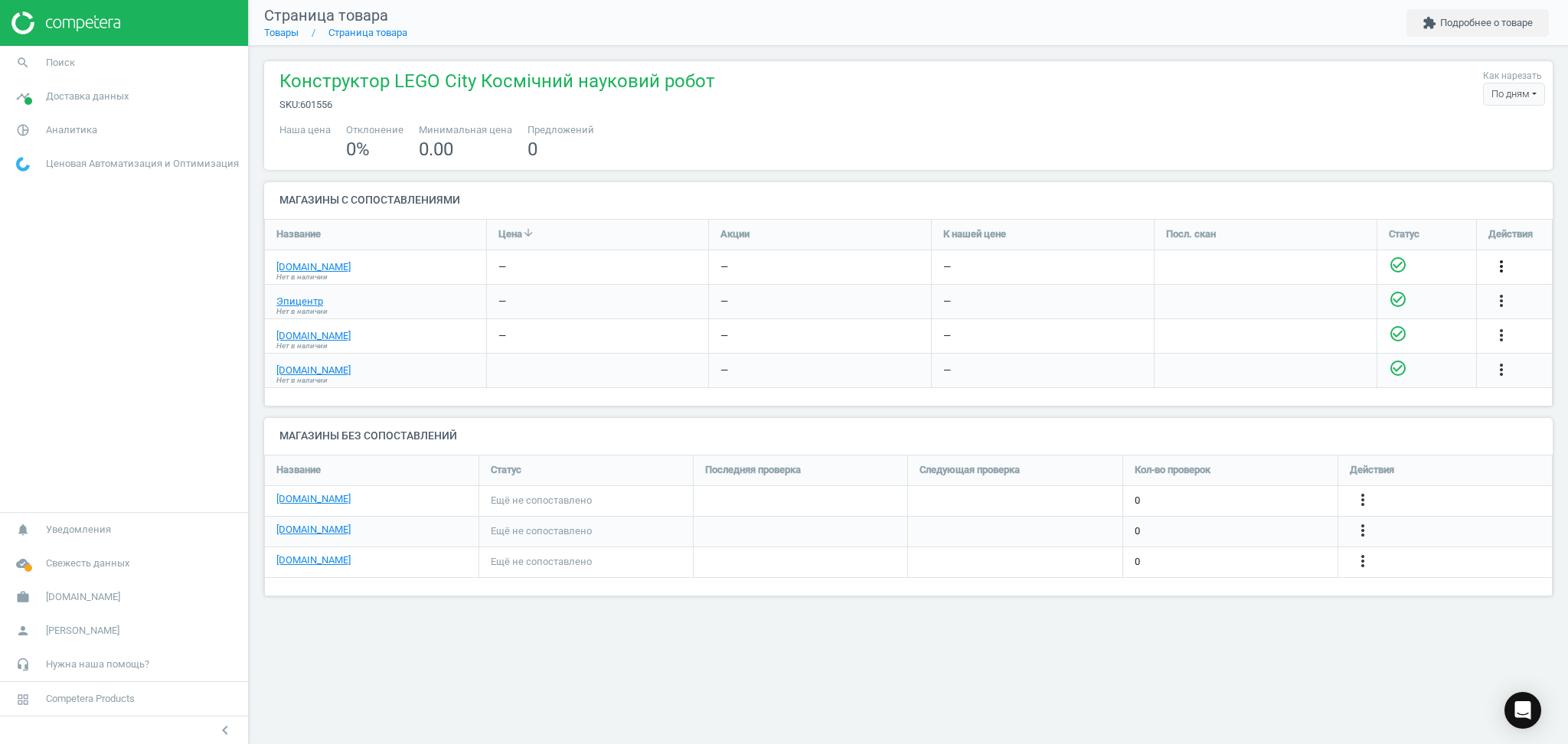
click at [1503, 270] on icon "more_vert" at bounding box center [1501, 266] width 18 height 18
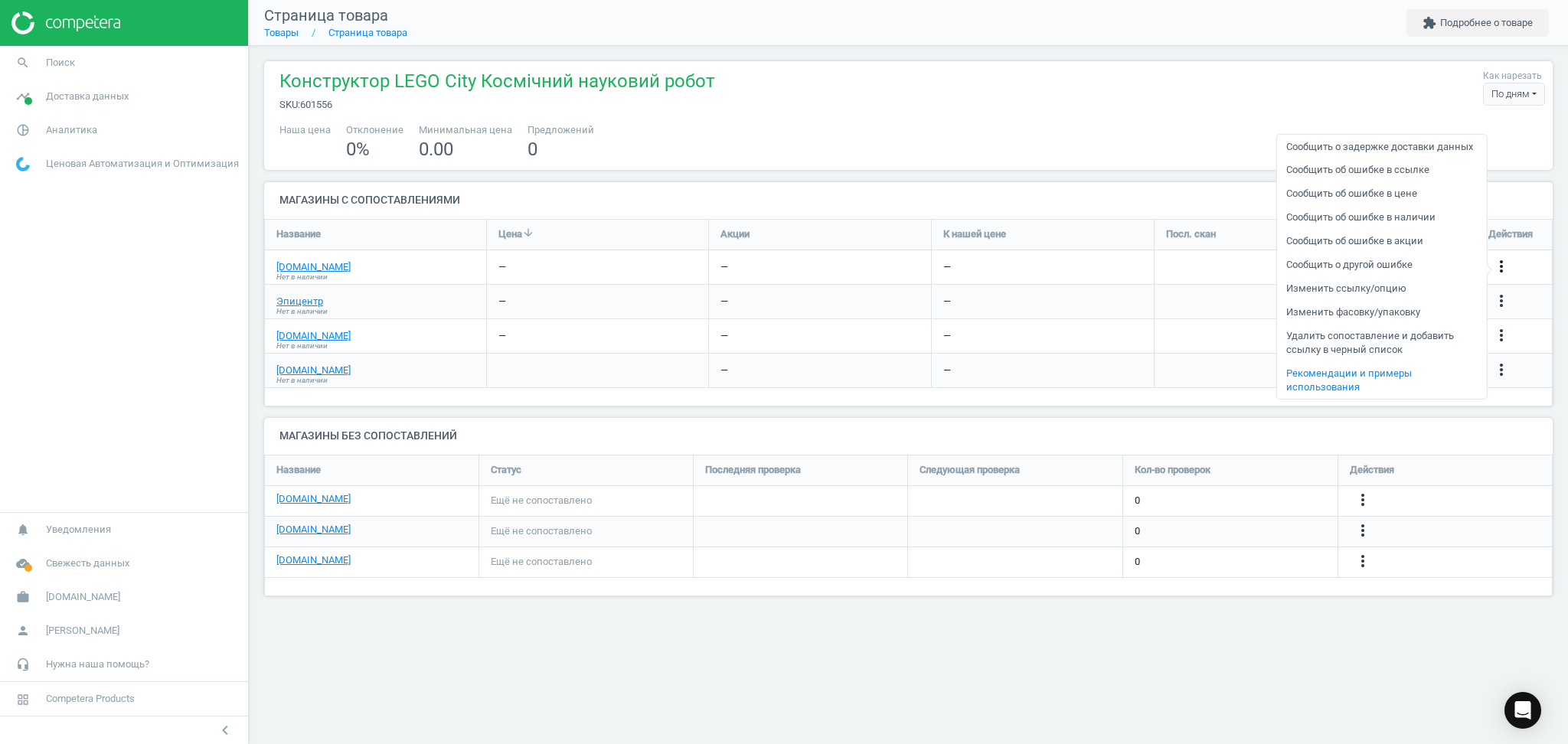
click at [1503, 270] on icon "more_vert" at bounding box center [1501, 266] width 18 height 18
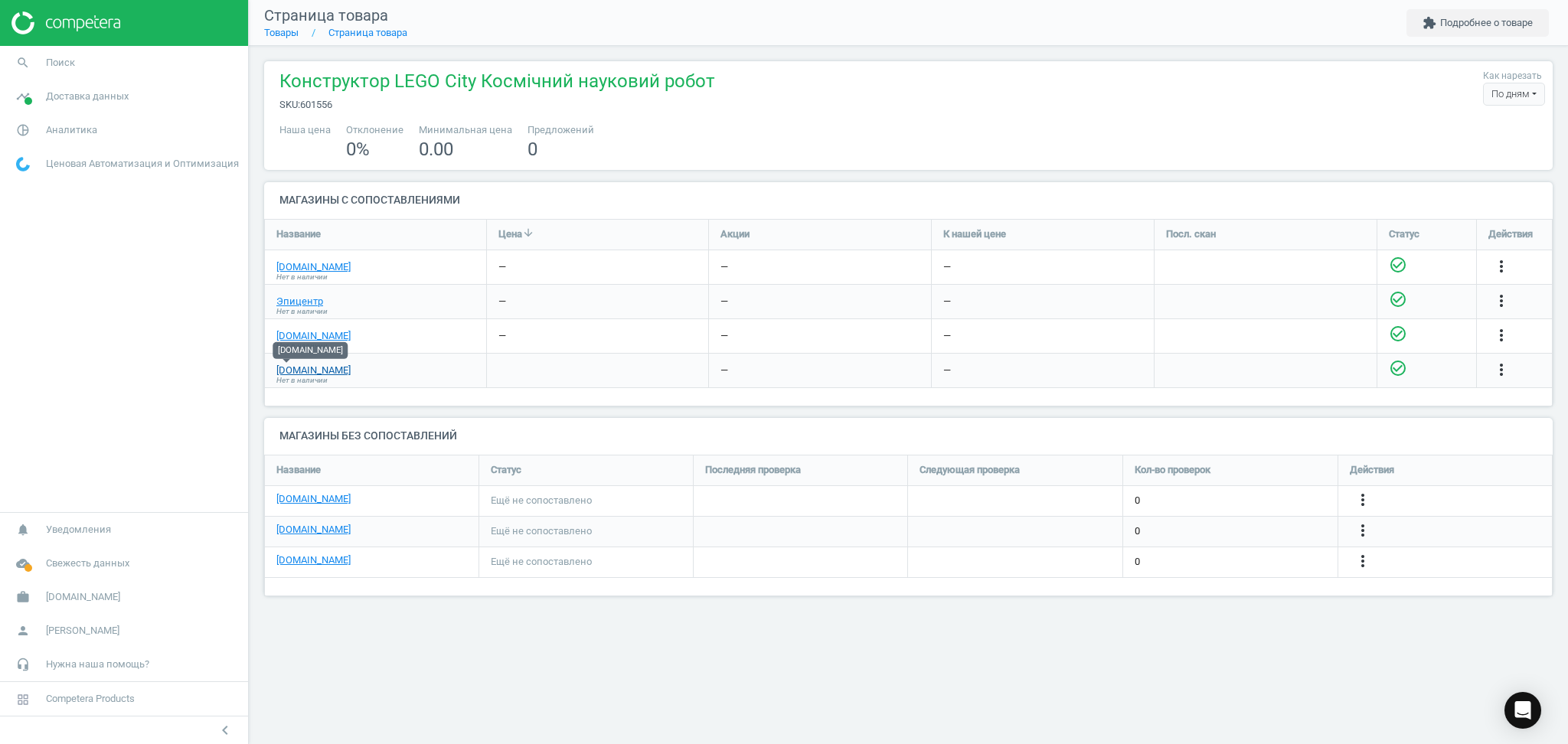
click at [284, 368] on link "[DOMAIN_NAME]" at bounding box center [313, 370] width 74 height 14
click at [48, 597] on span "[DOMAIN_NAME]" at bounding box center [83, 597] width 74 height 14
click at [50, 579] on span "Настройки кампании" at bounding box center [62, 575] width 90 height 12
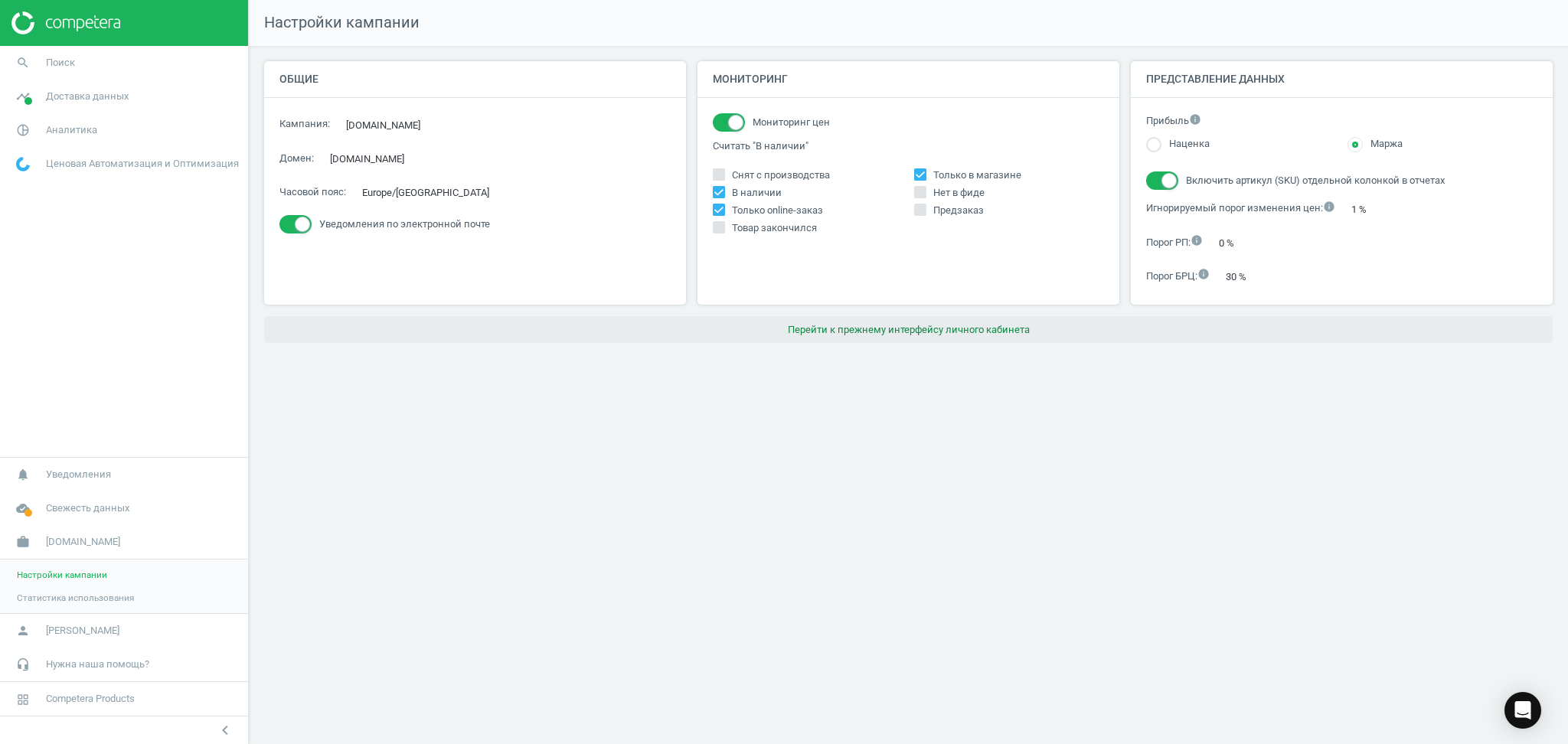
click at [987, 333] on button "Перейти к прежнему интерфейсу личного кабинета" at bounding box center [908, 330] width 1289 height 28
